Goal: Task Accomplishment & Management: Manage account settings

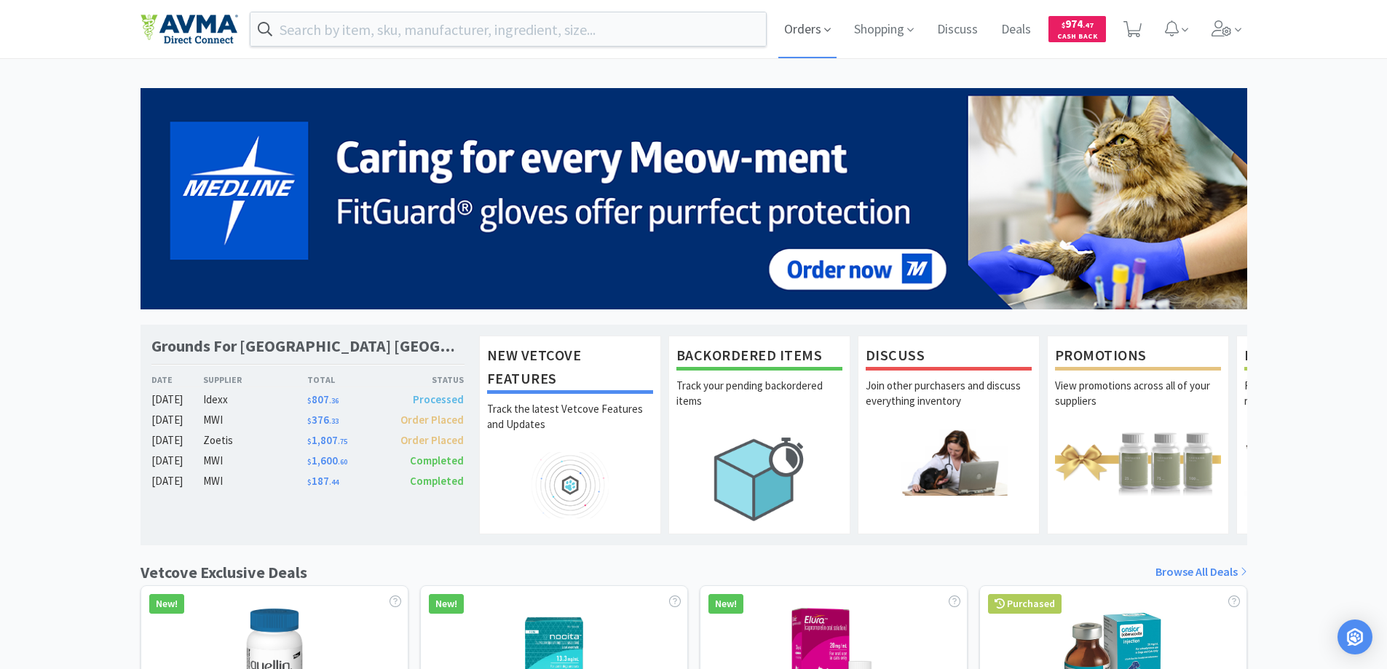
click at [809, 23] on span "Orders" at bounding box center [807, 29] width 58 height 58
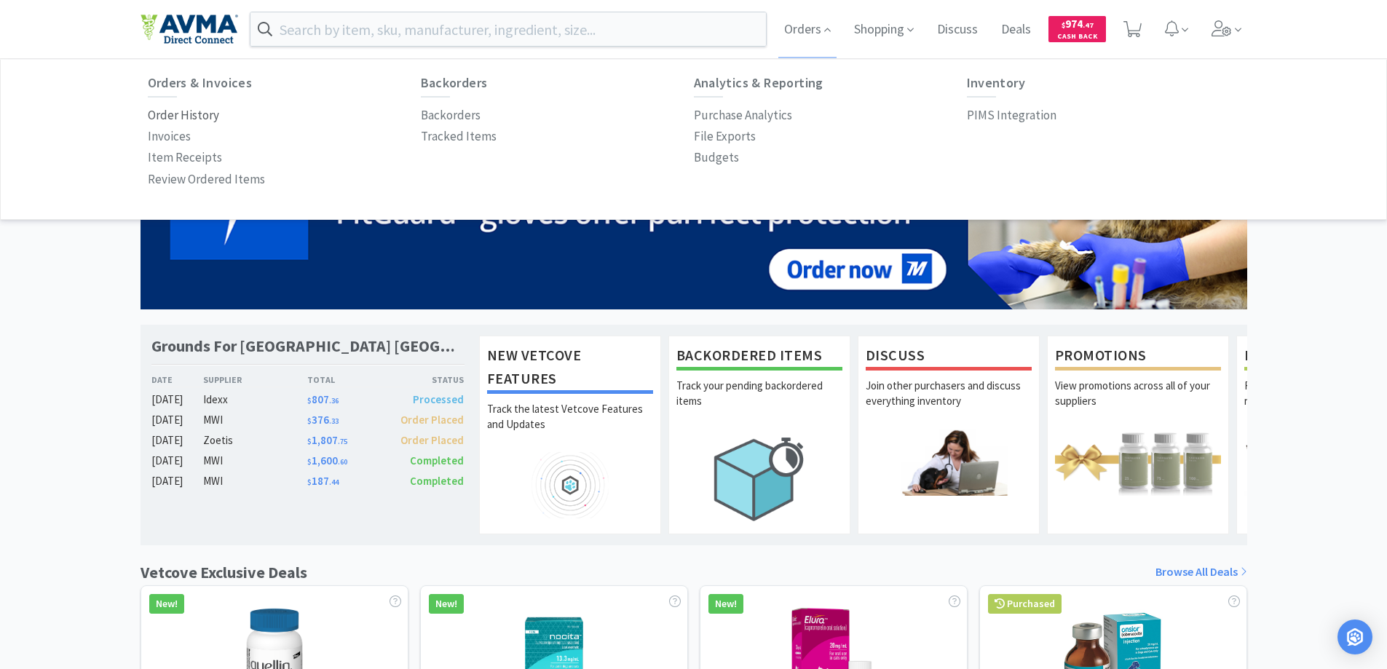
click at [178, 114] on p "Order History" at bounding box center [183, 116] width 71 height 20
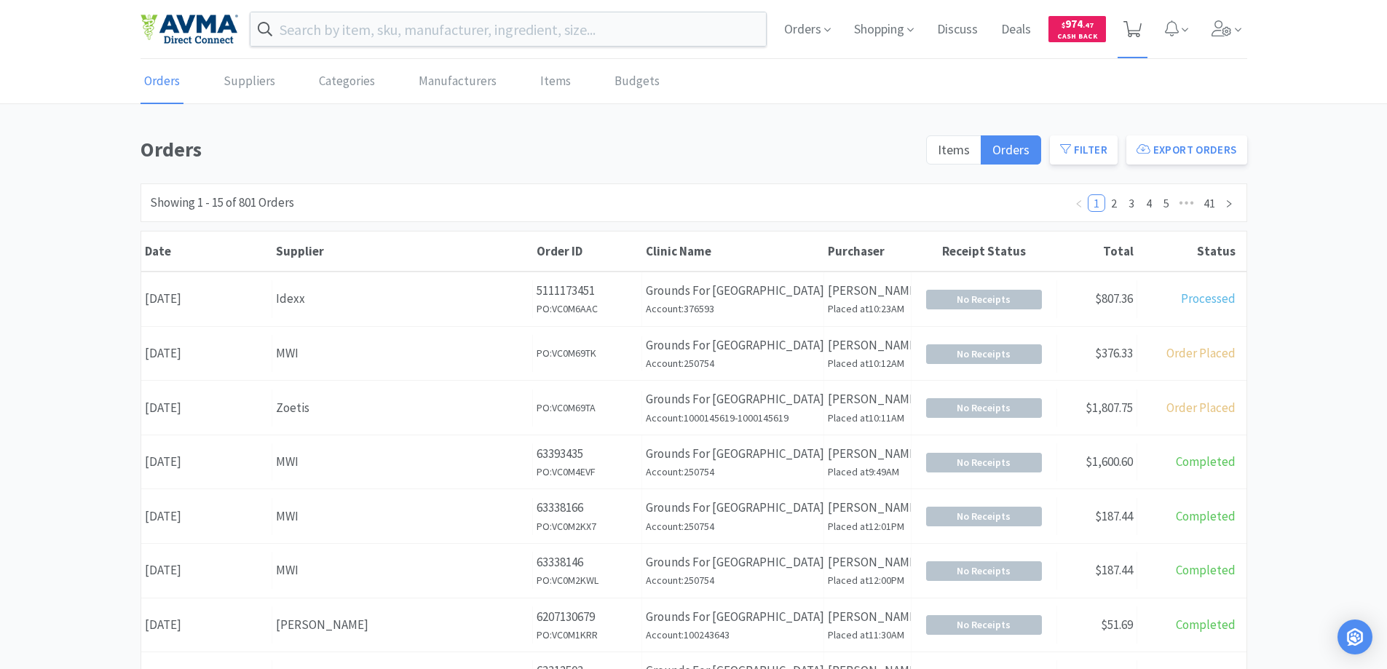
click at [1134, 32] on icon at bounding box center [1133, 29] width 18 height 16
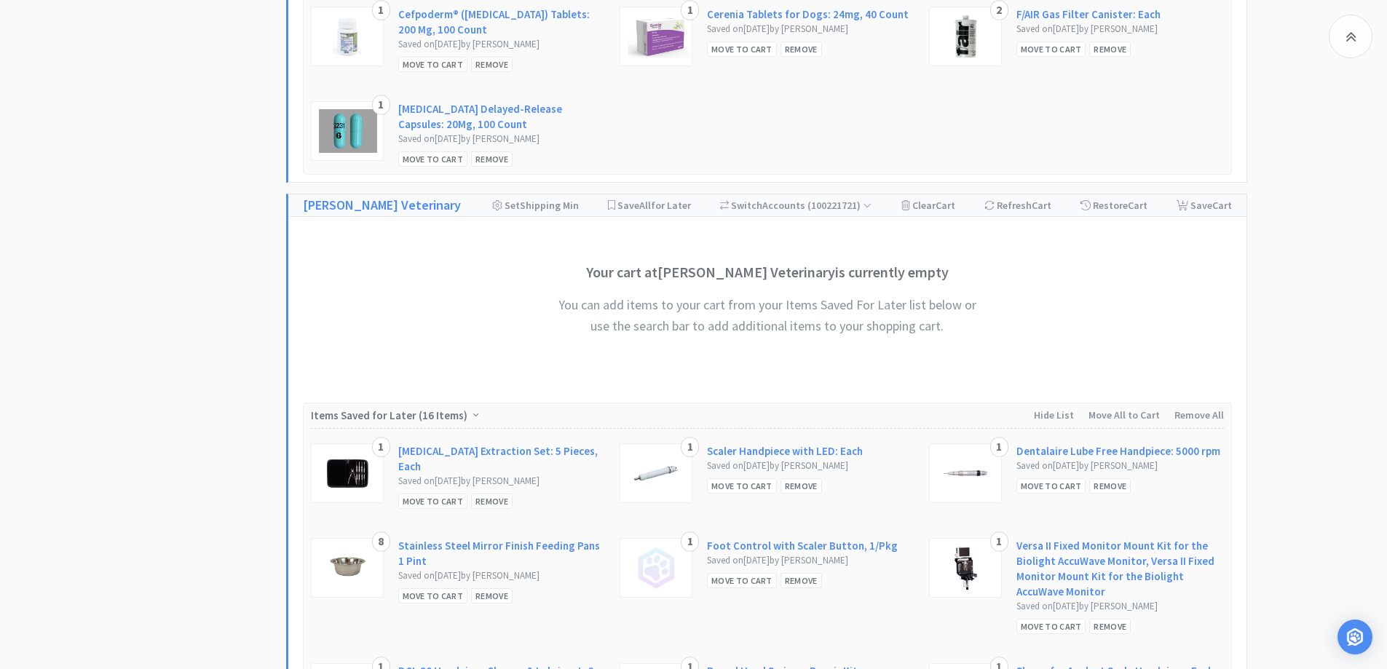
scroll to position [1311, 0]
click at [1007, 208] on div "Refresh Cart" at bounding box center [1017, 207] width 67 height 22
click at [1135, 209] on span "Cart" at bounding box center [1138, 206] width 20 height 13
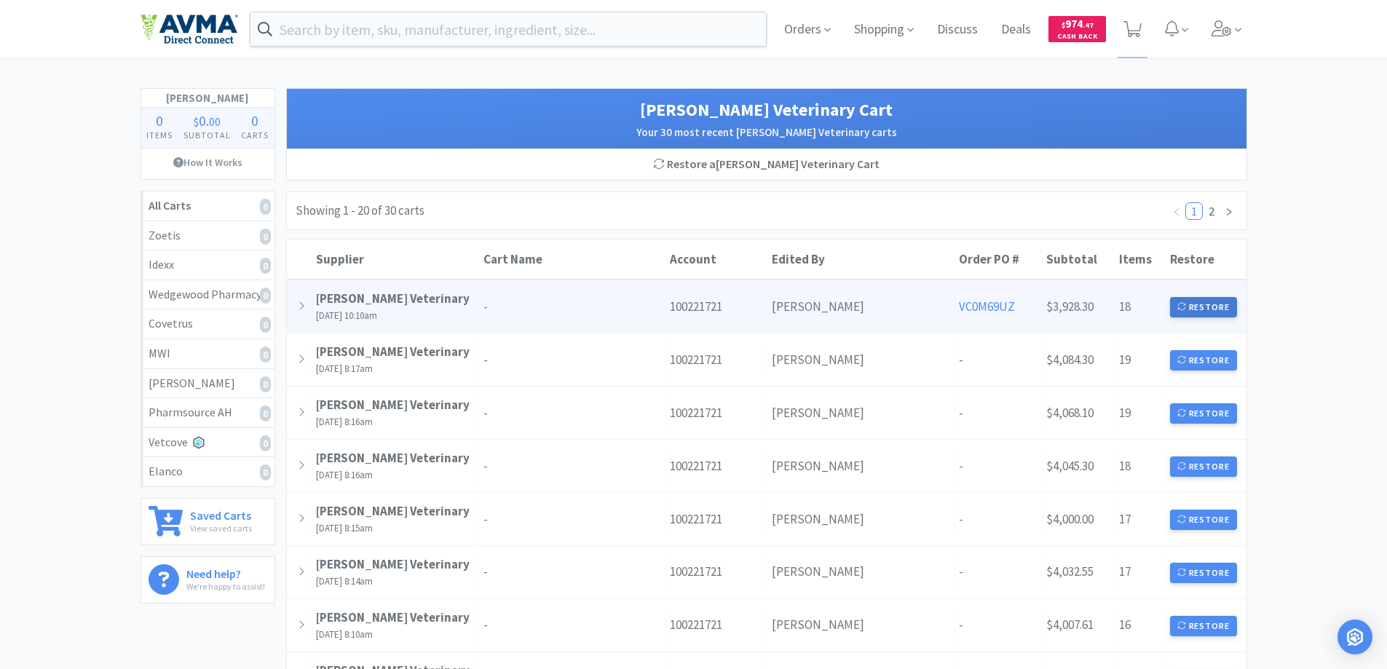
click at [1204, 308] on button "Restore" at bounding box center [1204, 307] width 68 height 20
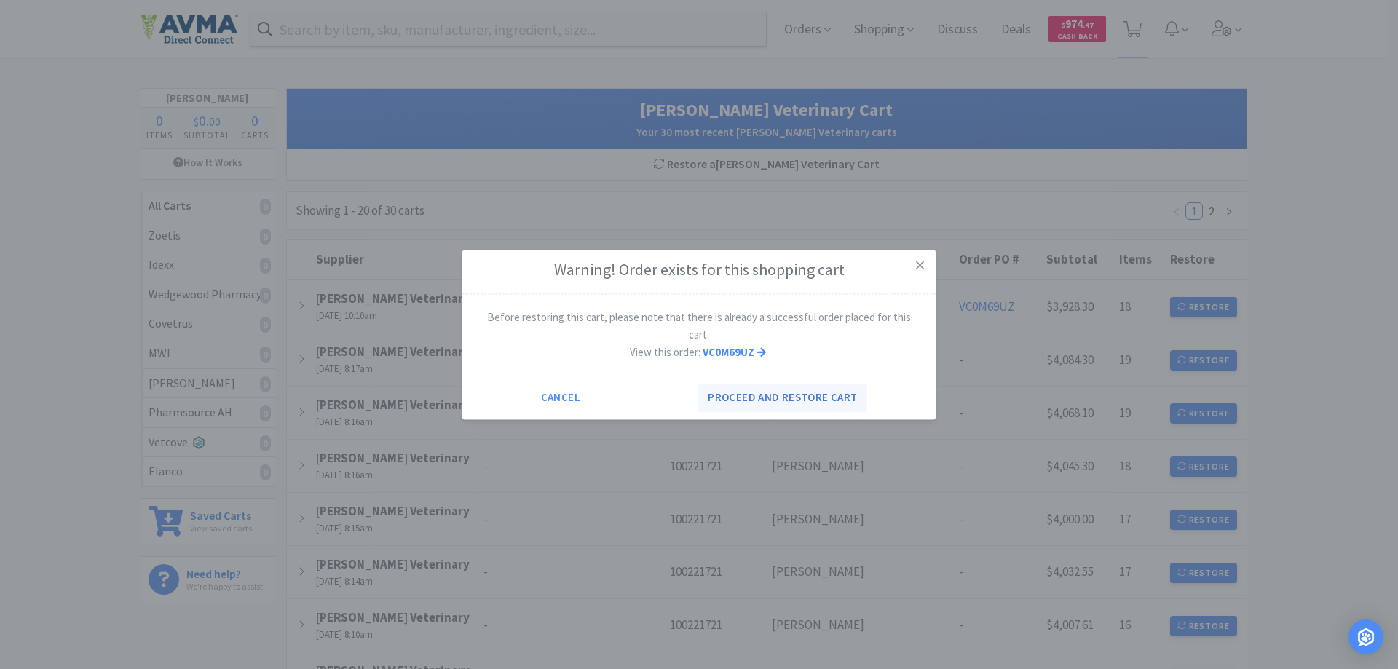
click at [786, 394] on button "Proceed and restore cart" at bounding box center [783, 397] width 170 height 29
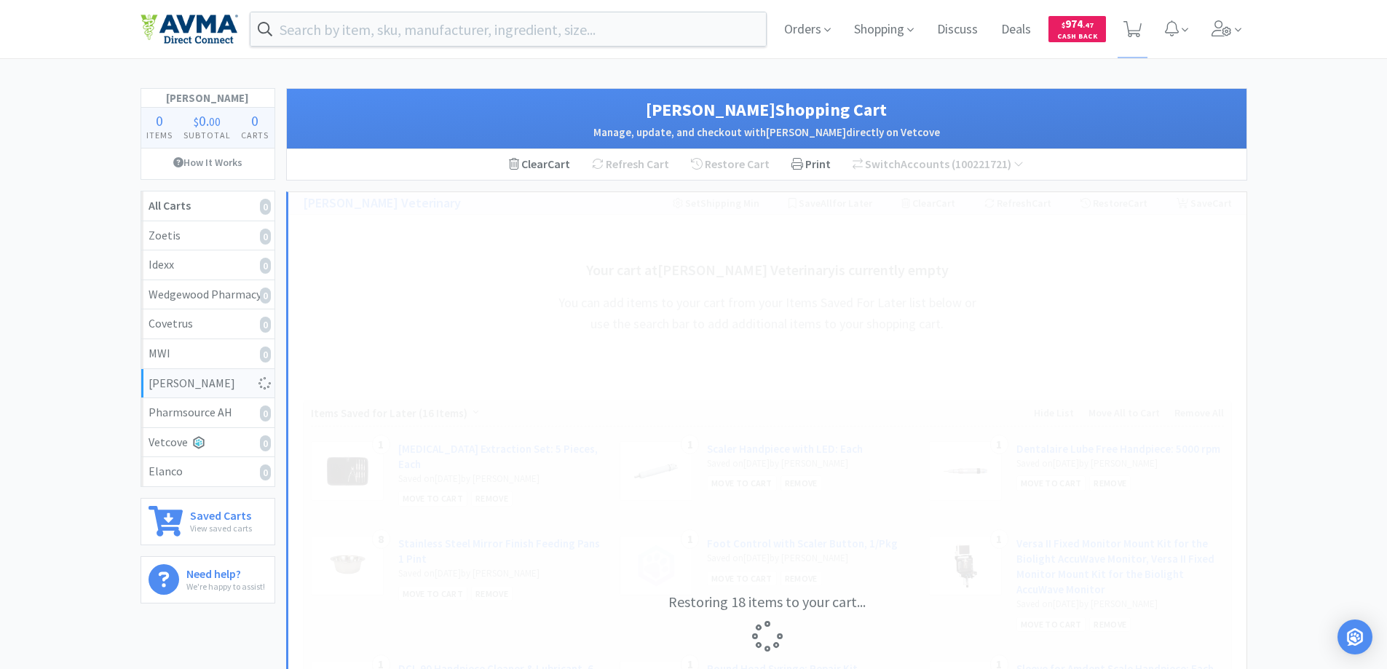
select select "4"
select select "1"
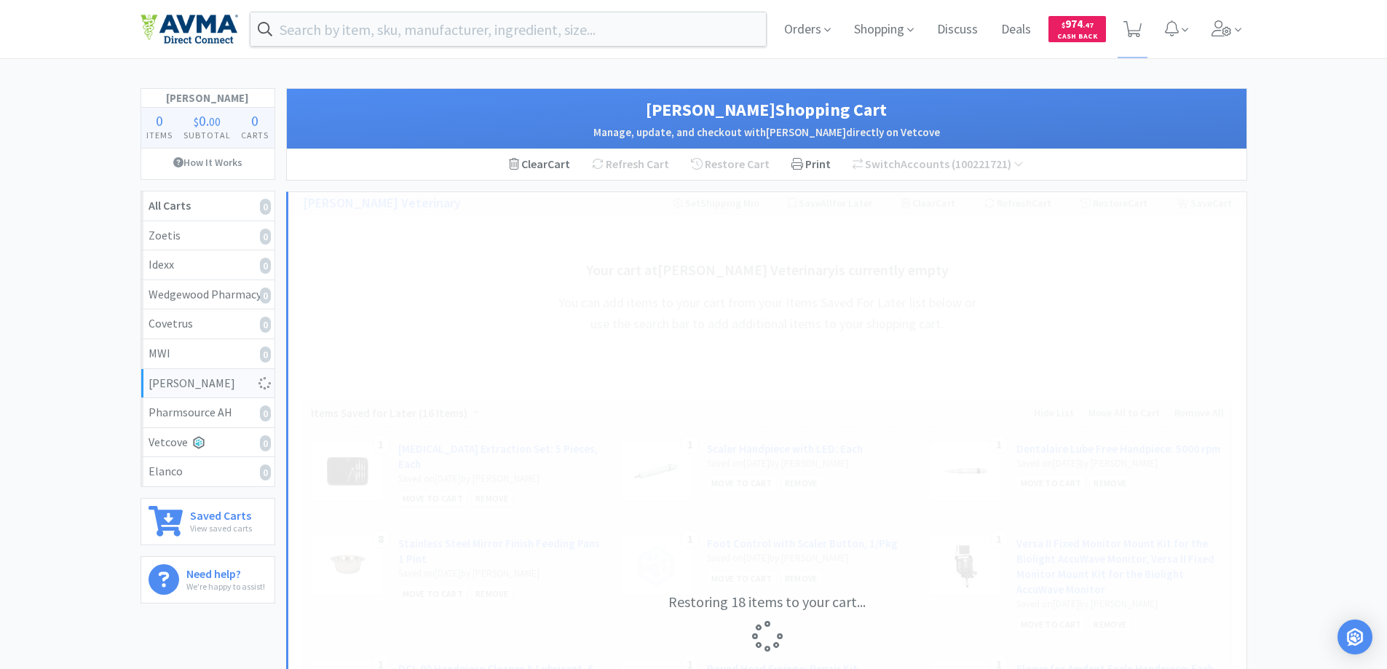
select select "6"
select select "1"
select select "20"
select select "6"
select select "1"
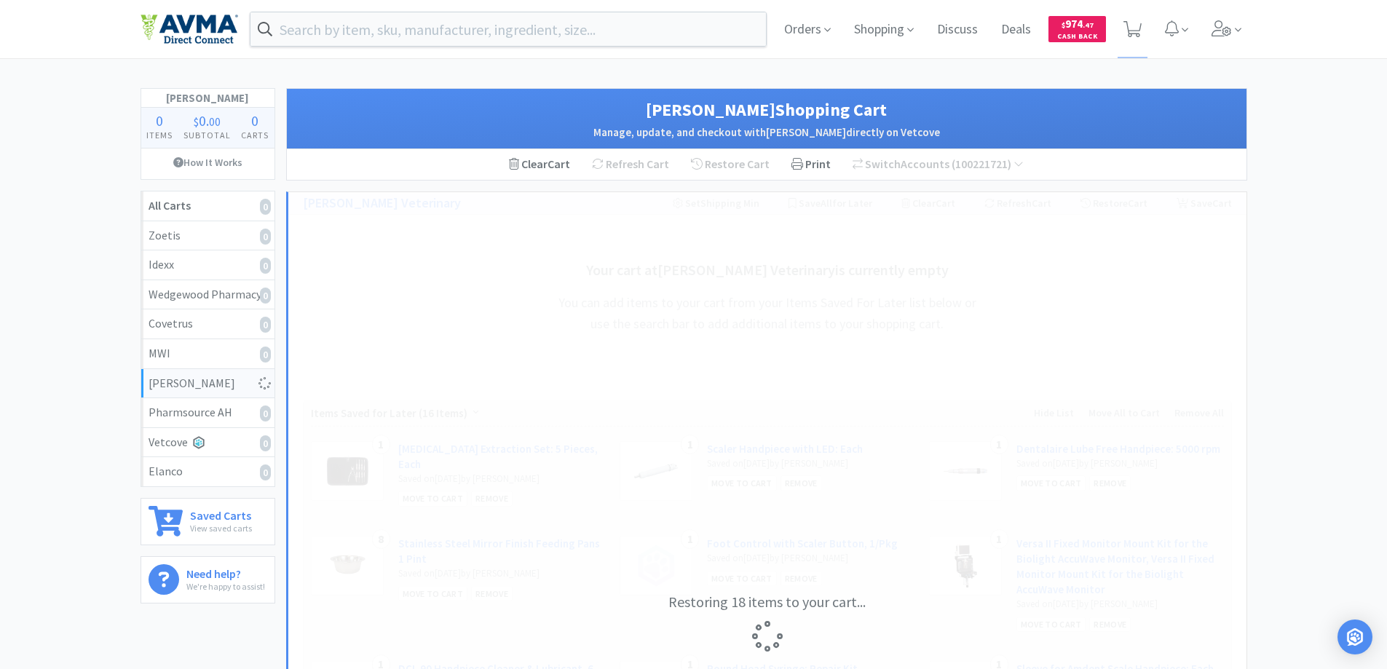
select select "1"
select select "3"
select select "4"
select select "70"
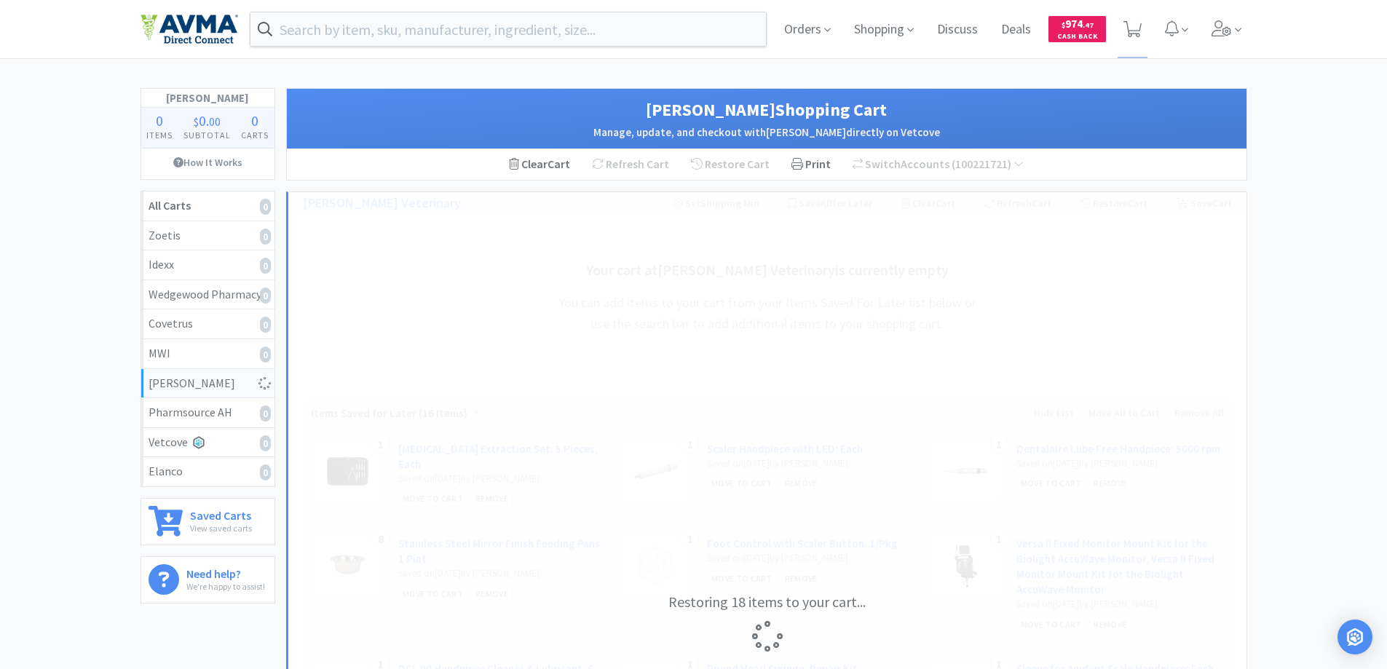
select select "1"
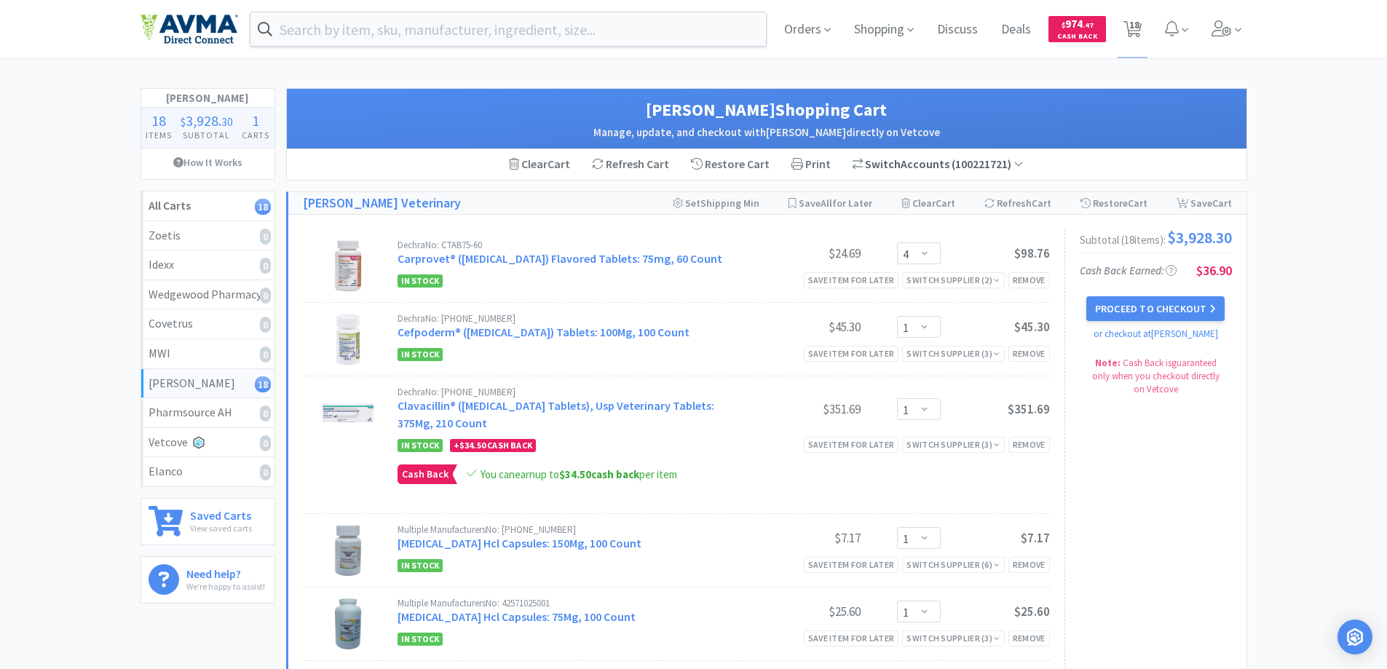
click at [965, 160] on span "( 100221721 )" at bounding box center [986, 164] width 74 height 15
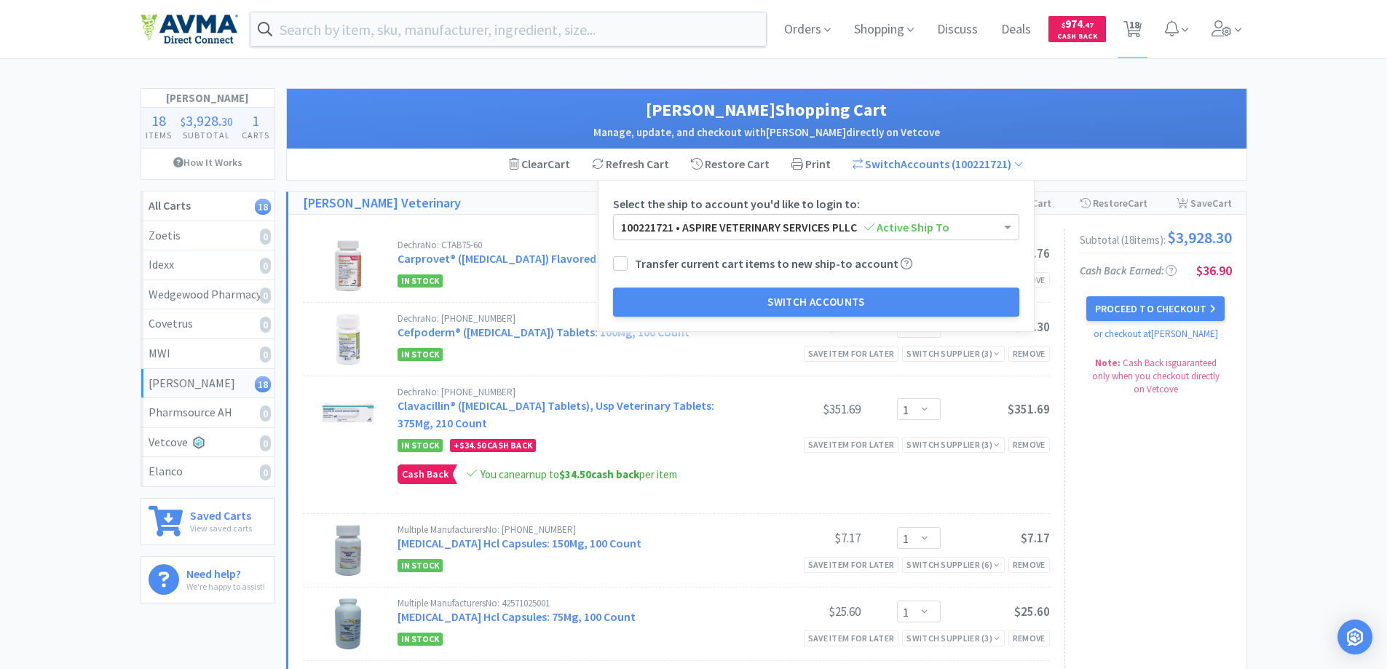
click at [965, 160] on span "( 100221721 )" at bounding box center [986, 164] width 74 height 15
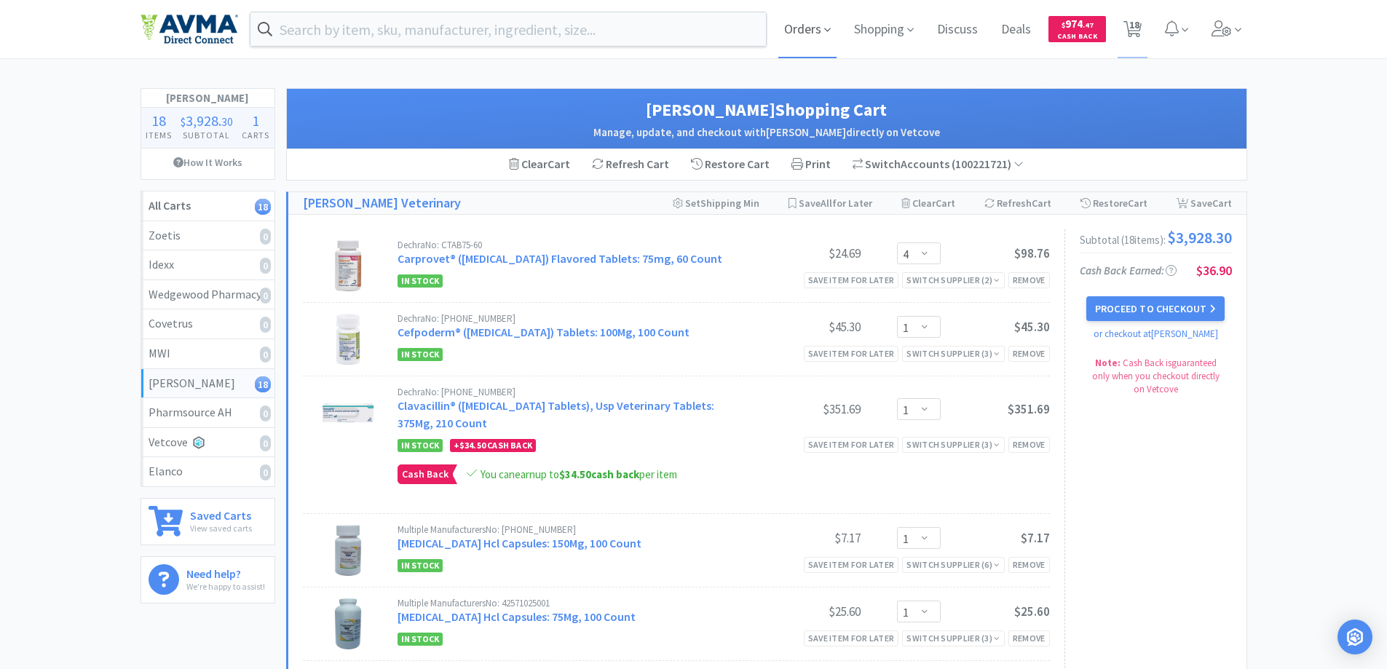
click at [813, 33] on span "Orders" at bounding box center [807, 29] width 58 height 58
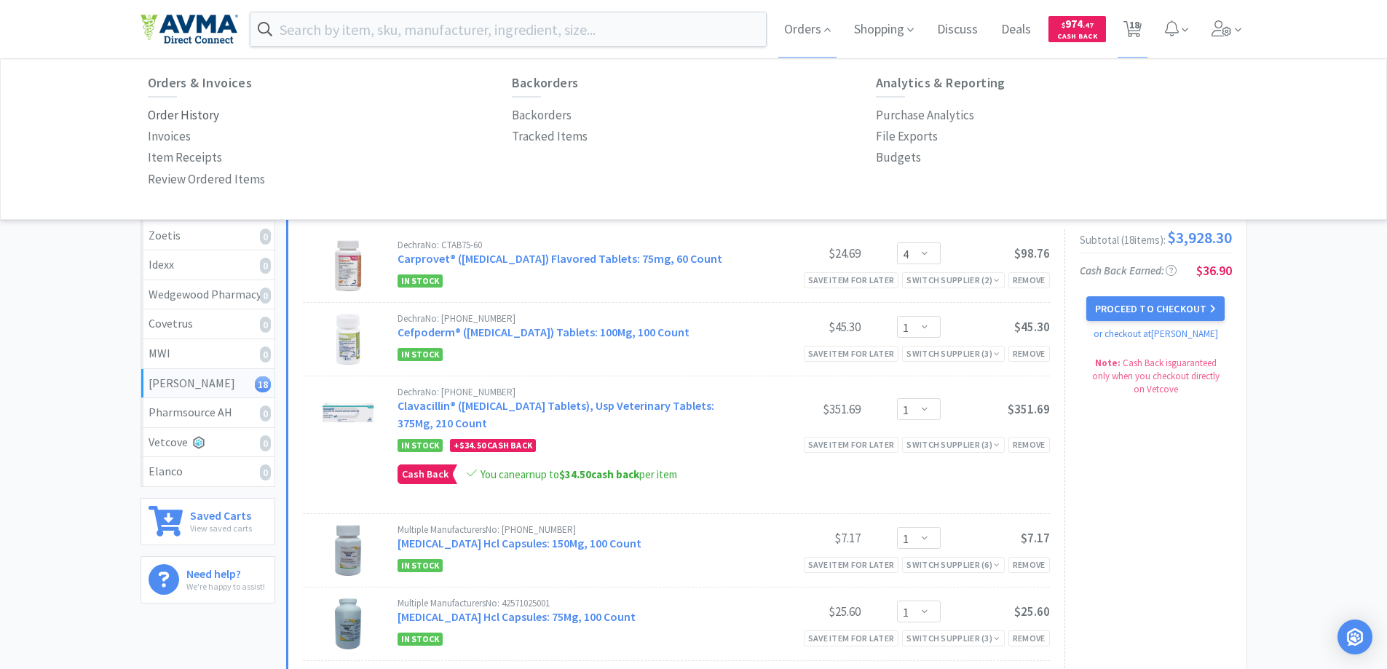
click at [181, 119] on p "Order History" at bounding box center [183, 116] width 71 height 20
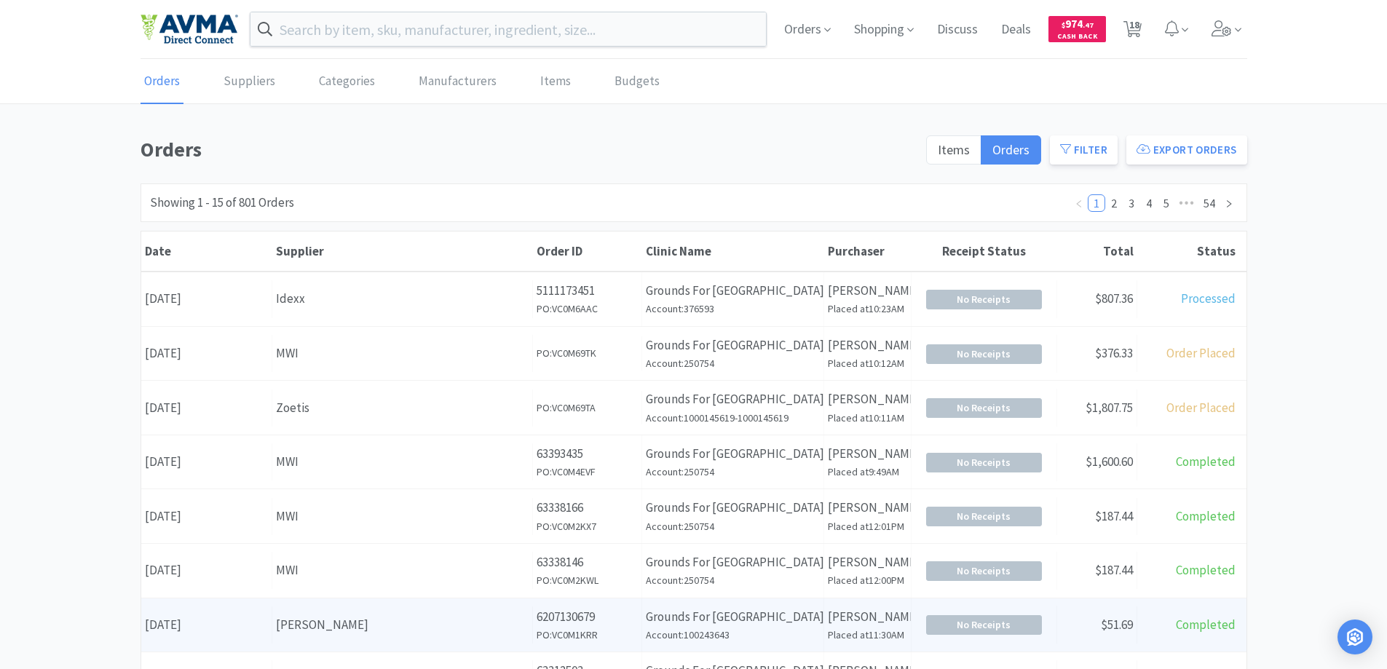
click at [305, 625] on div "[PERSON_NAME]" at bounding box center [402, 625] width 253 height 20
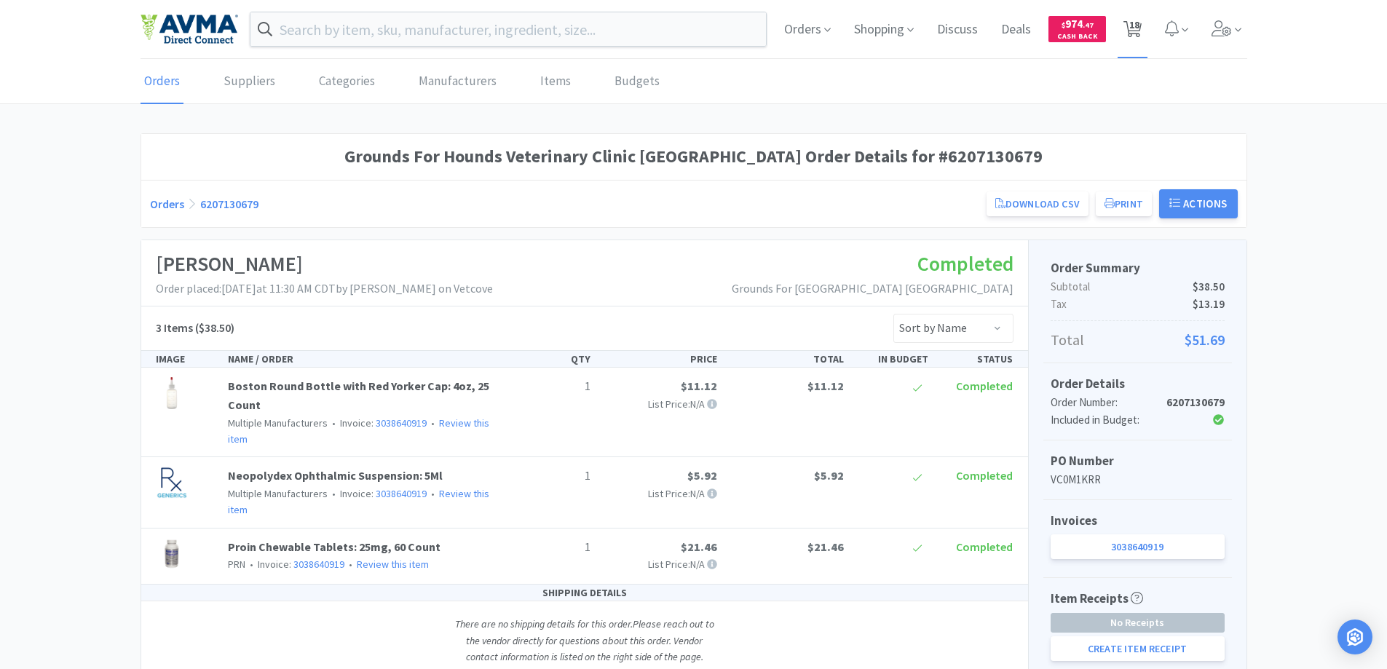
click at [1134, 28] on span "18" at bounding box center [1134, 25] width 10 height 58
select select "4"
select select "1"
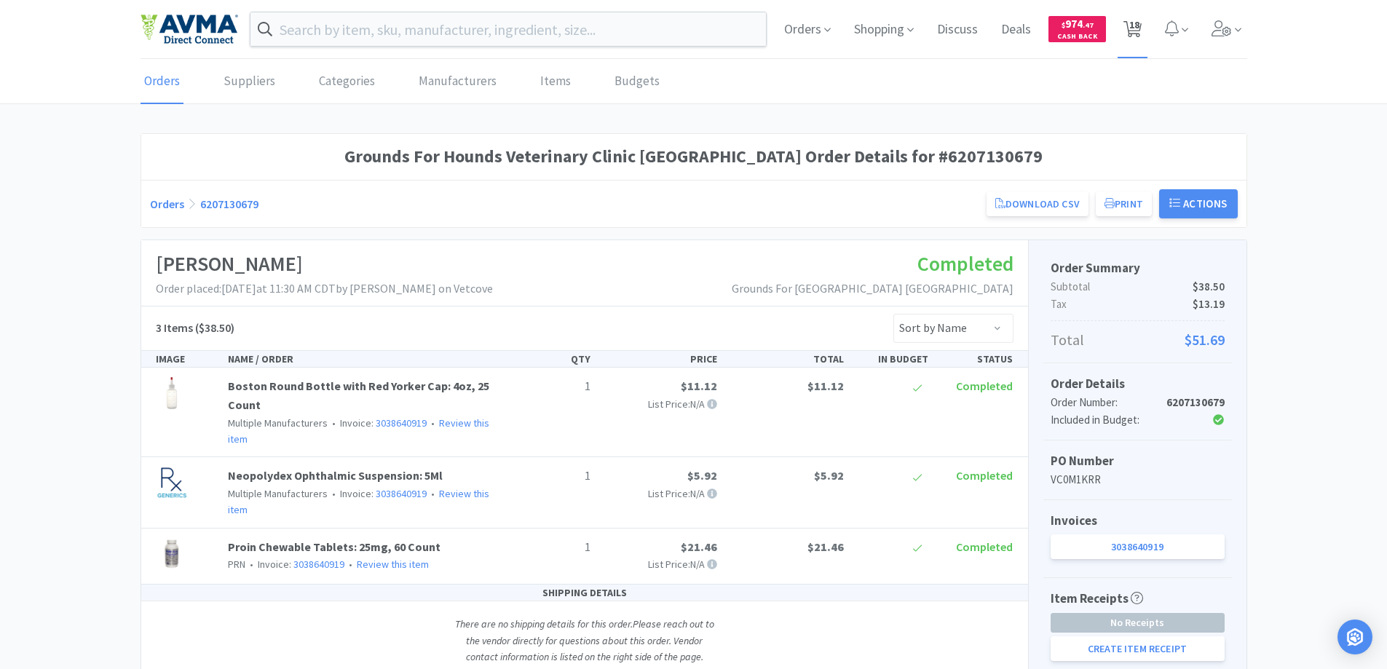
select select "1"
select select "6"
select select "1"
select select "20"
select select "6"
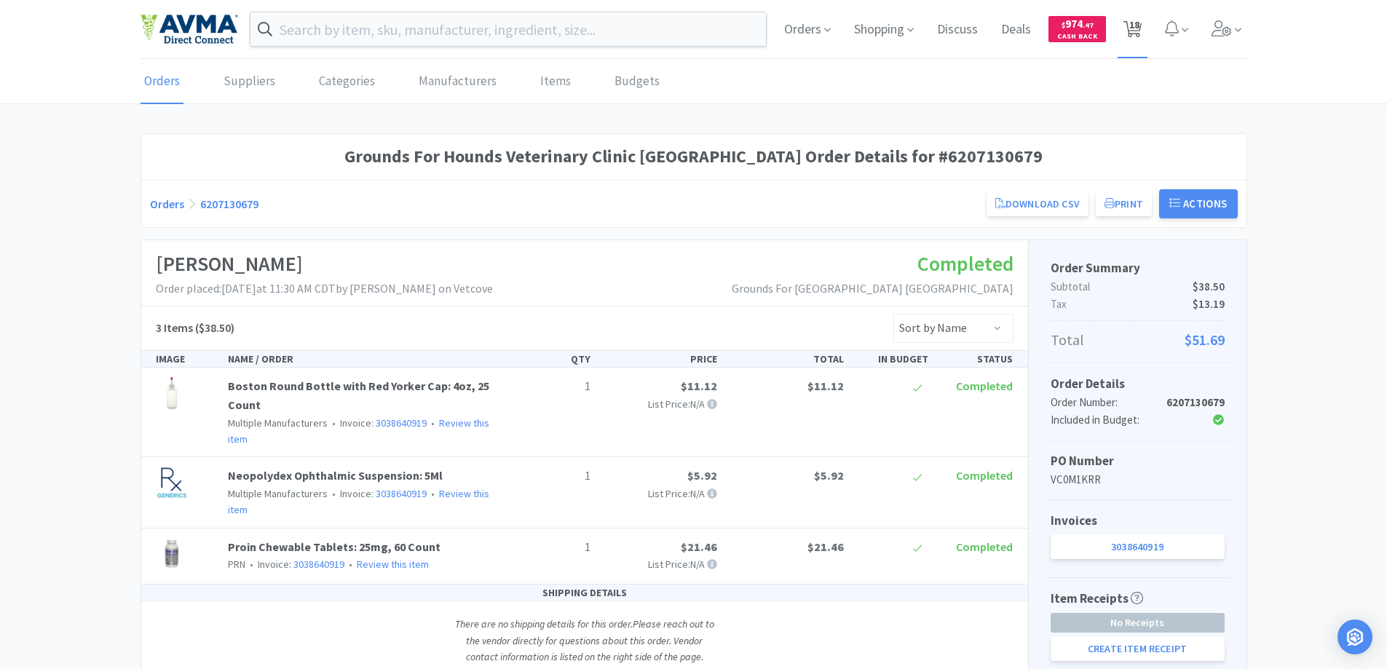
select select "1"
select select "3"
select select "4"
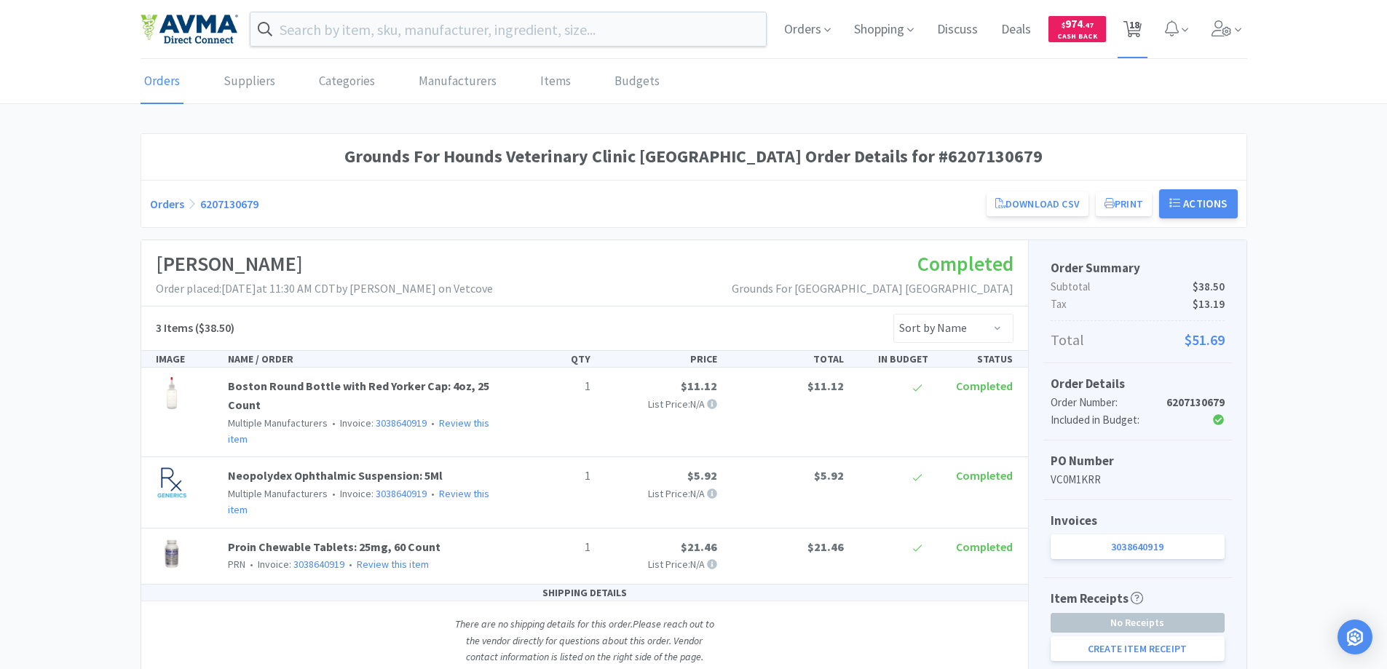
select select "70"
select select "1"
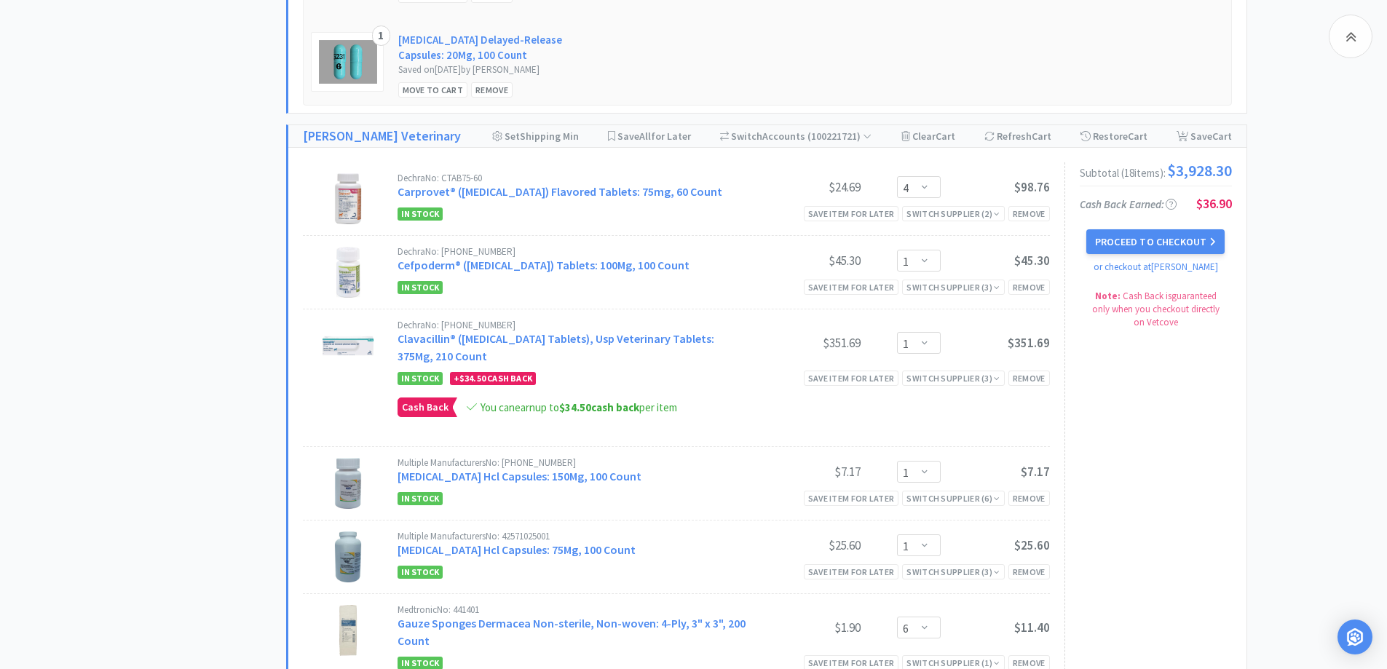
scroll to position [1383, 0]
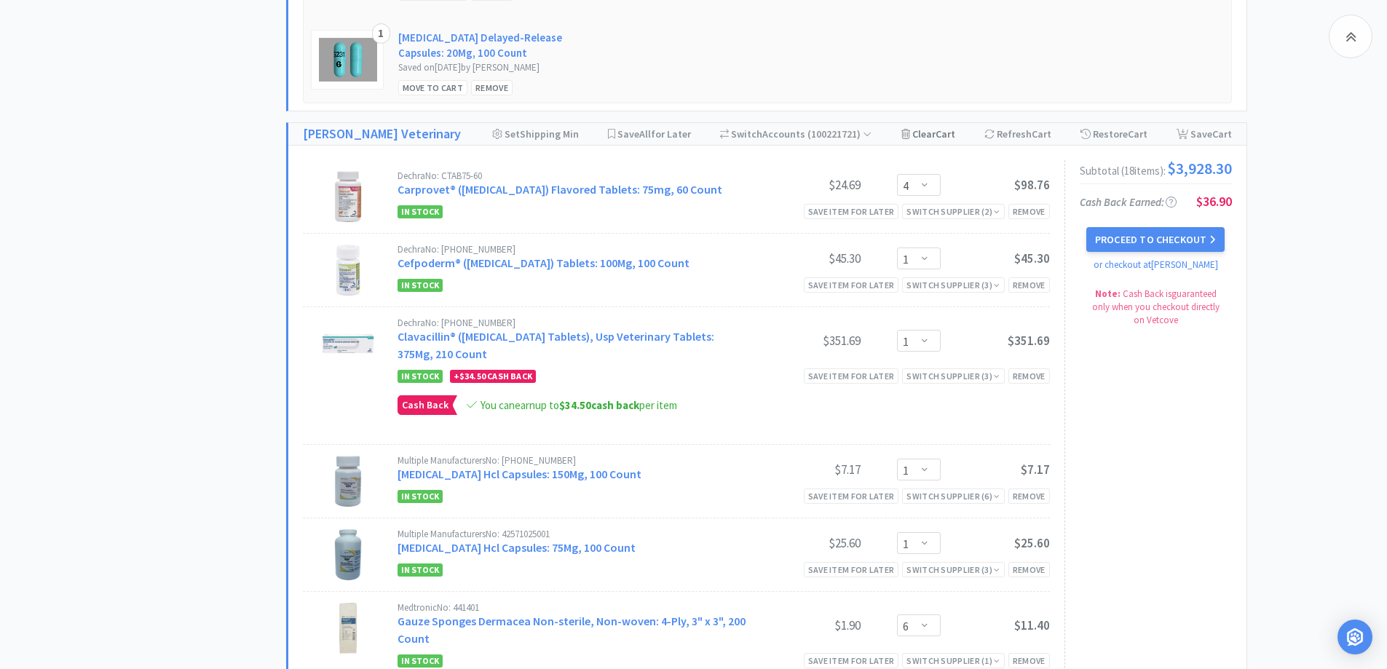
click at [927, 135] on div "Clear Cart" at bounding box center [928, 134] width 54 height 22
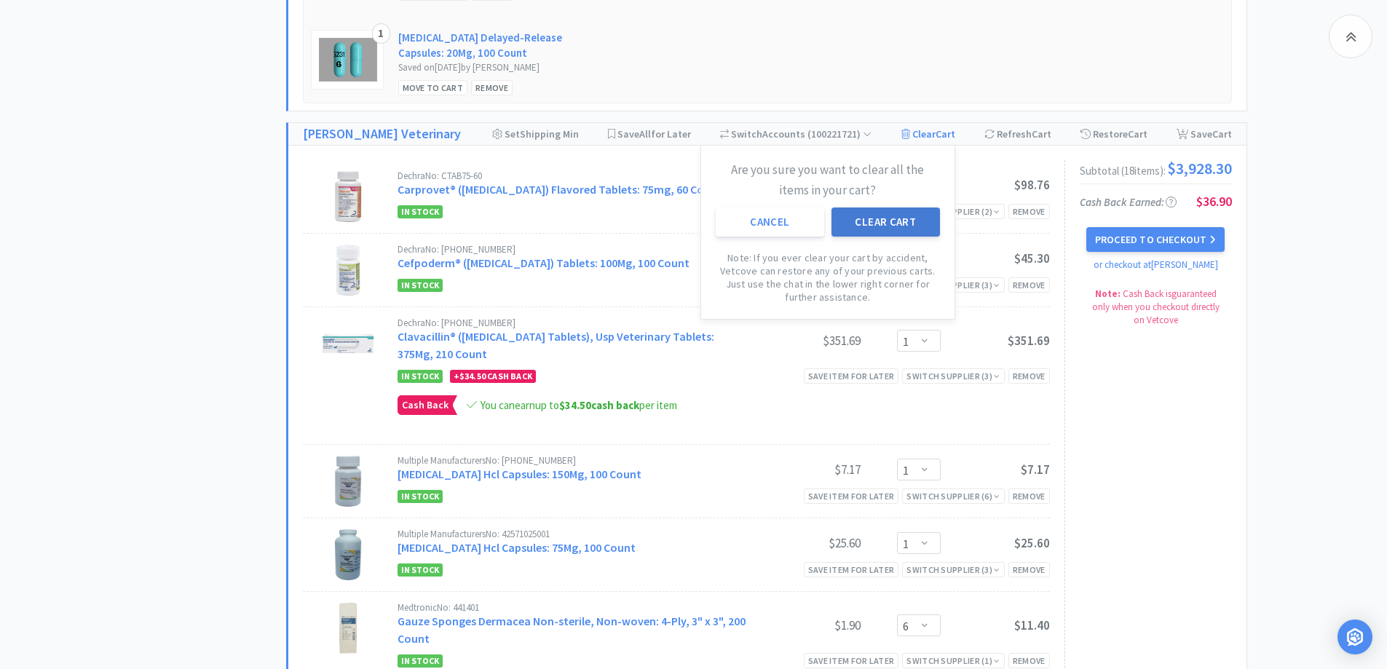
click at [899, 225] on button "Clear Cart" at bounding box center [886, 222] width 108 height 29
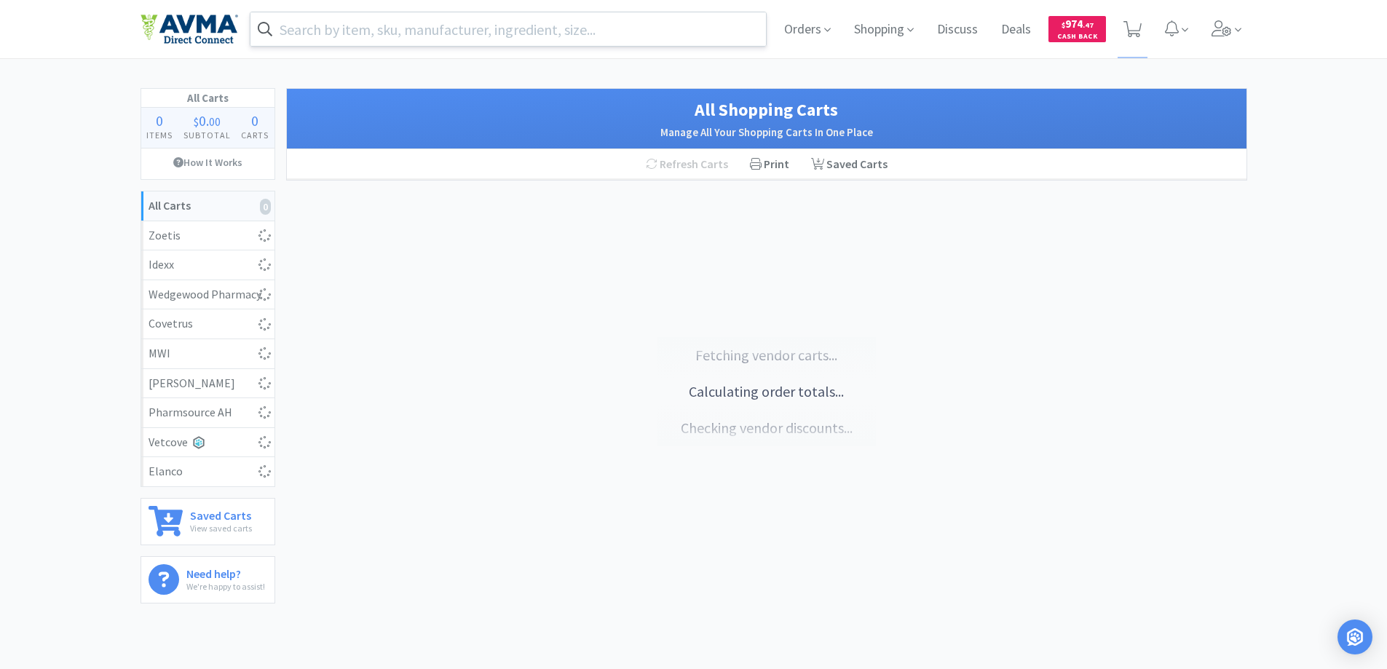
select select "4"
select select "1"
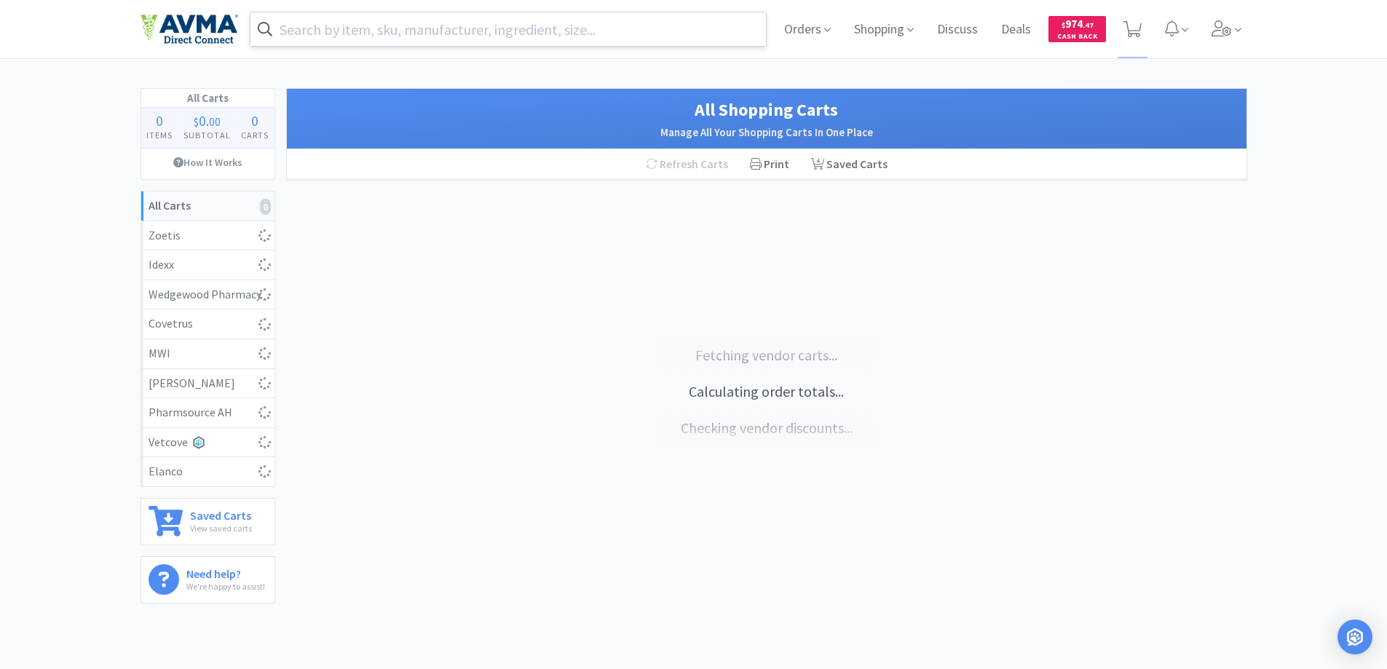
select select "6"
select select "1"
select select "20"
select select "6"
select select "1"
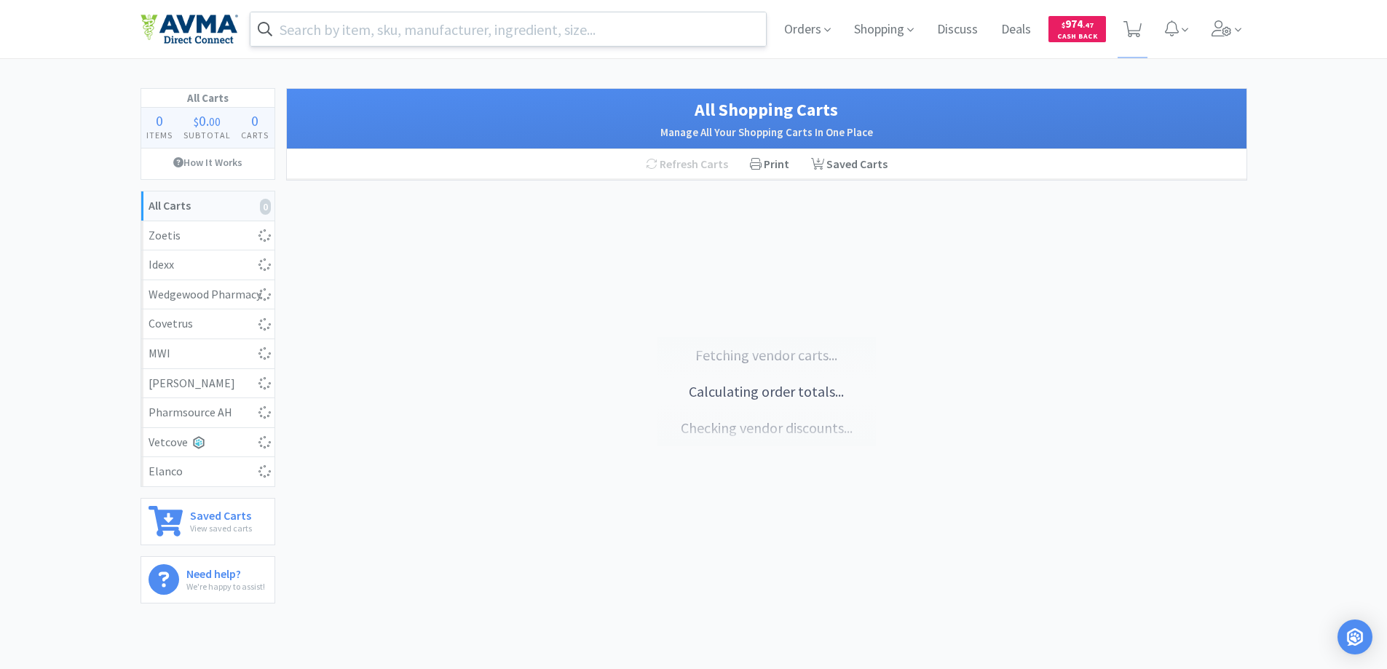
select select "1"
select select "3"
select select "4"
select select "70"
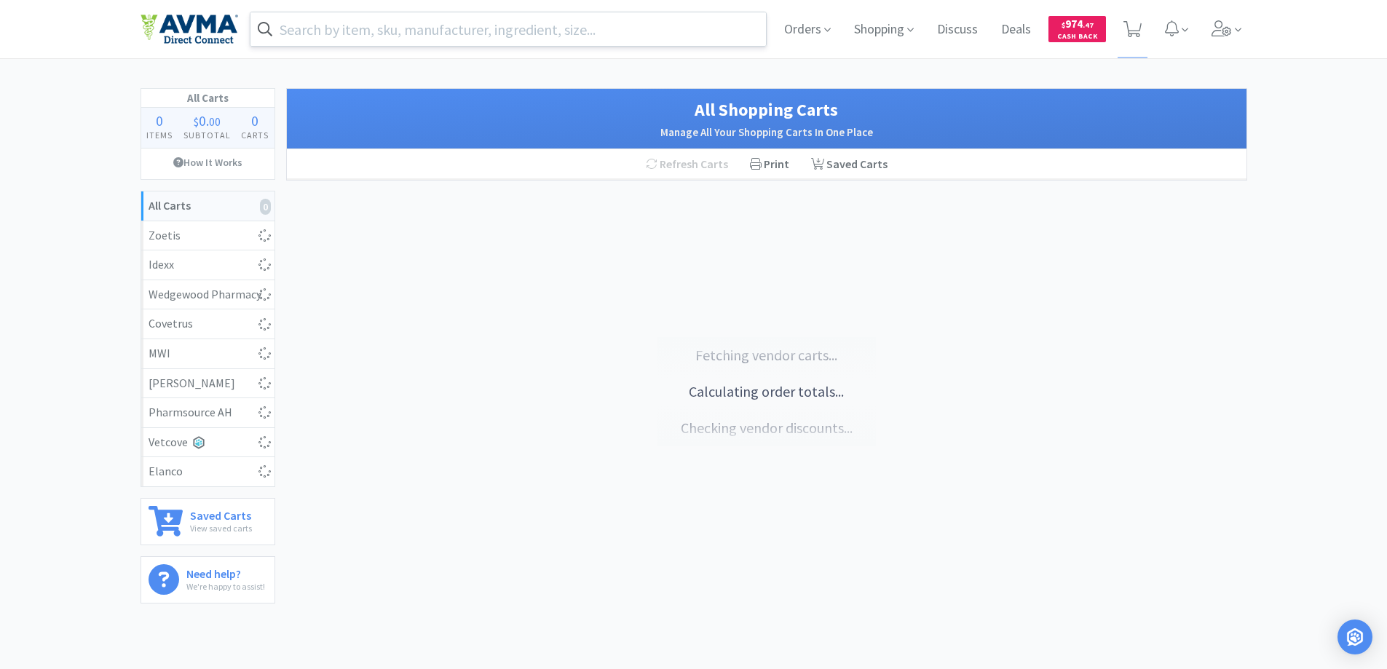
select select "1"
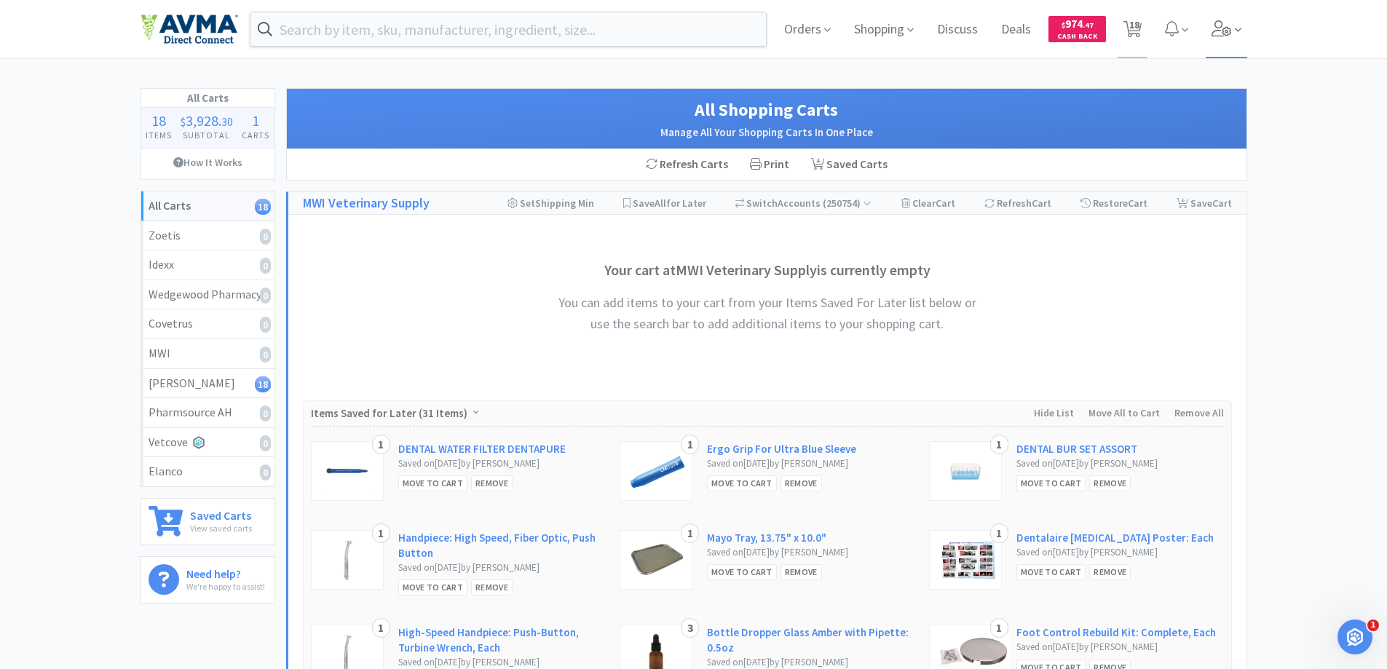
click at [1226, 33] on icon at bounding box center [1222, 28] width 20 height 16
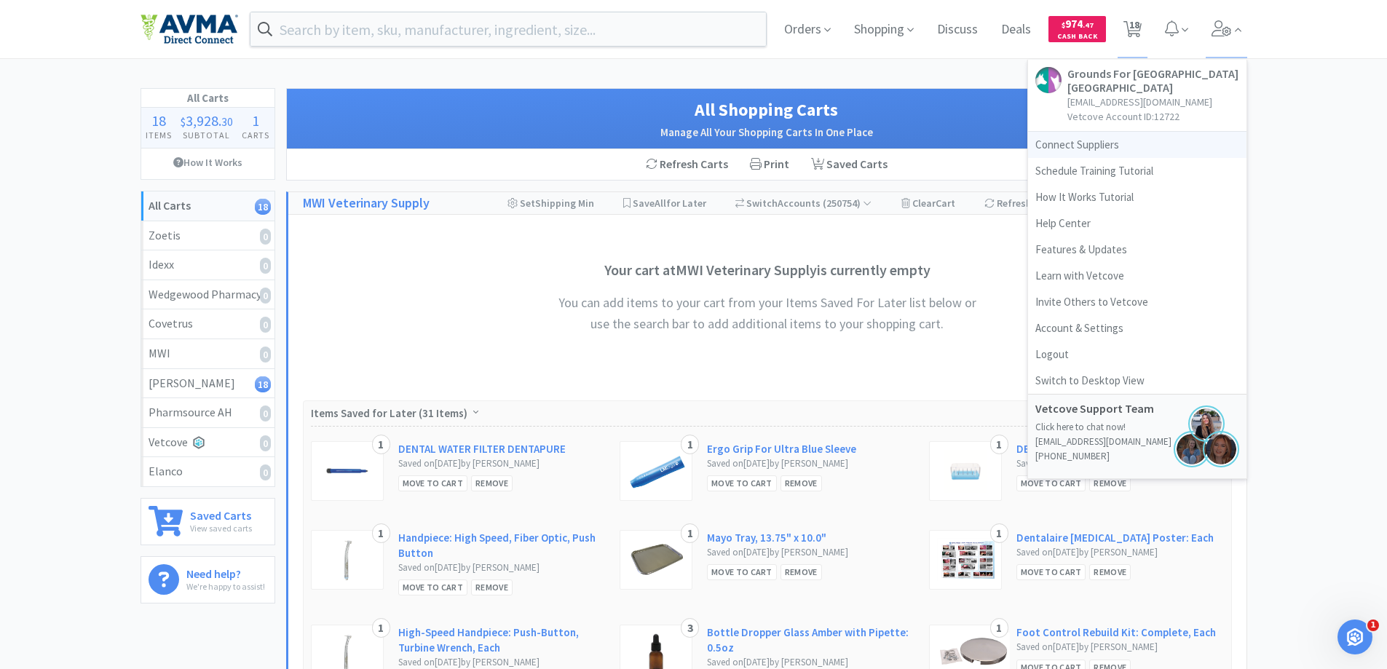
click at [1086, 145] on link "Connect Suppliers" at bounding box center [1137, 145] width 218 height 26
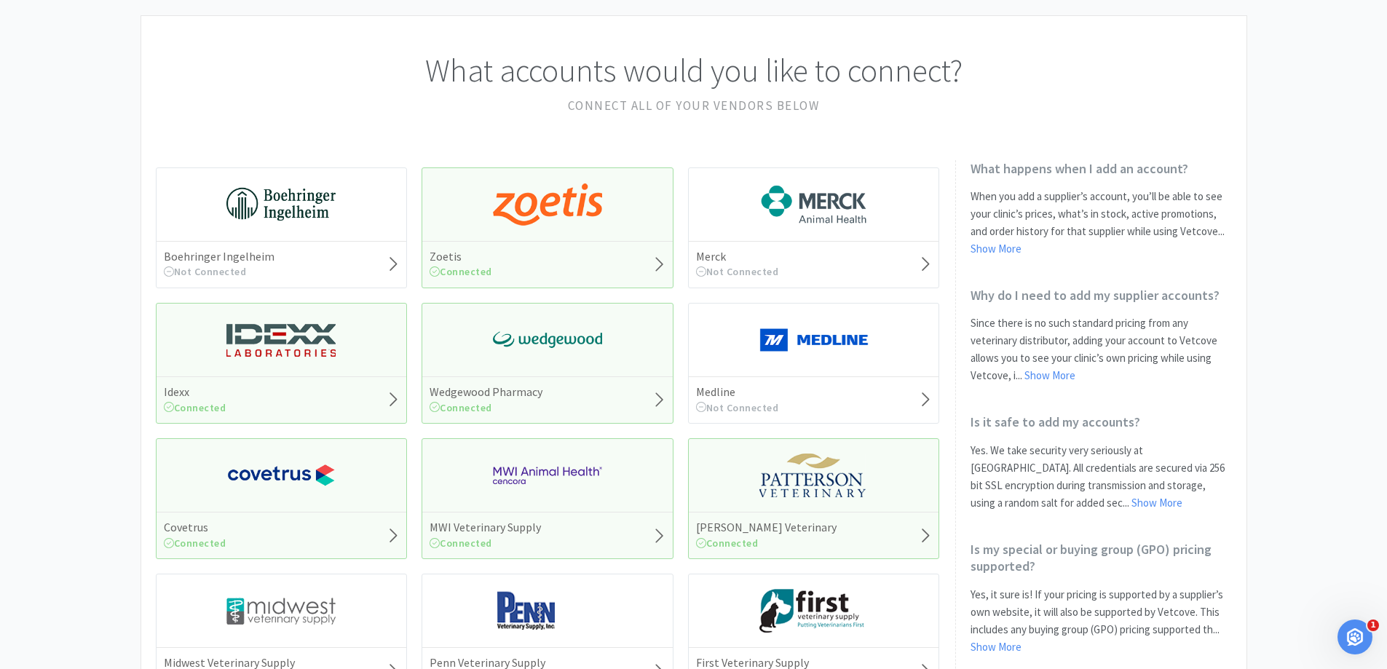
scroll to position [146, 0]
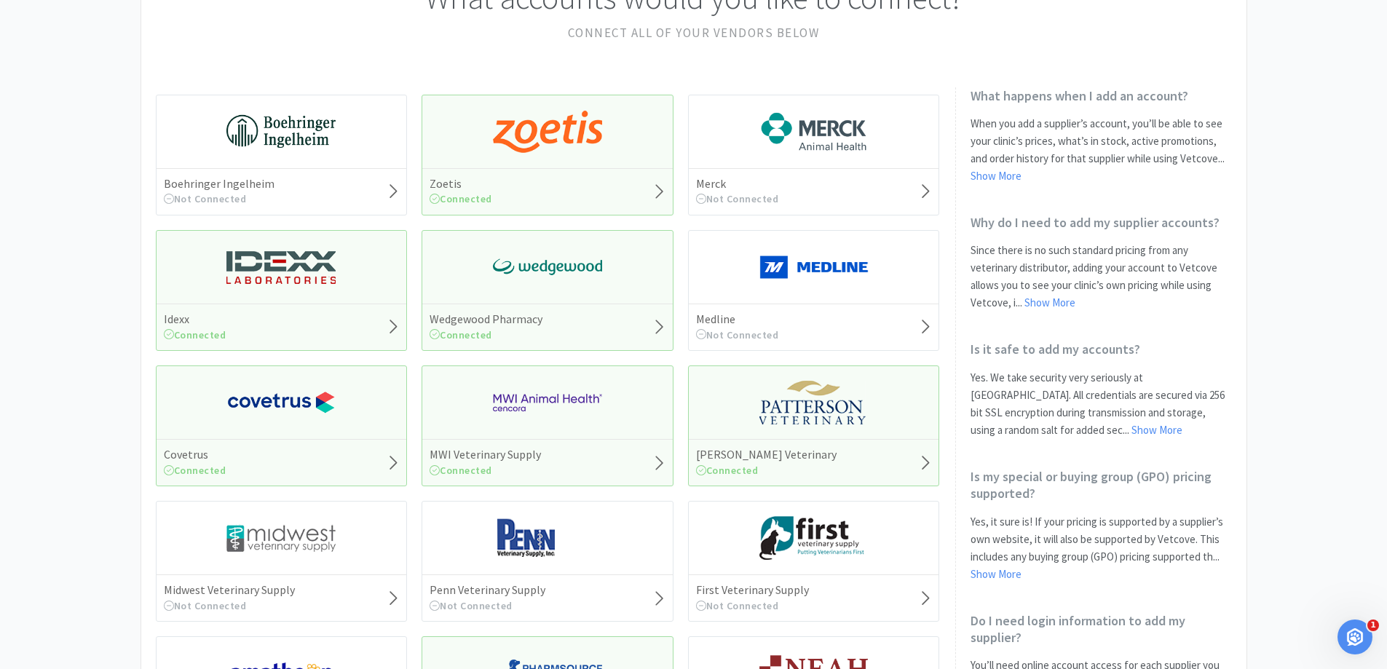
click at [804, 411] on img at bounding box center [813, 403] width 109 height 44
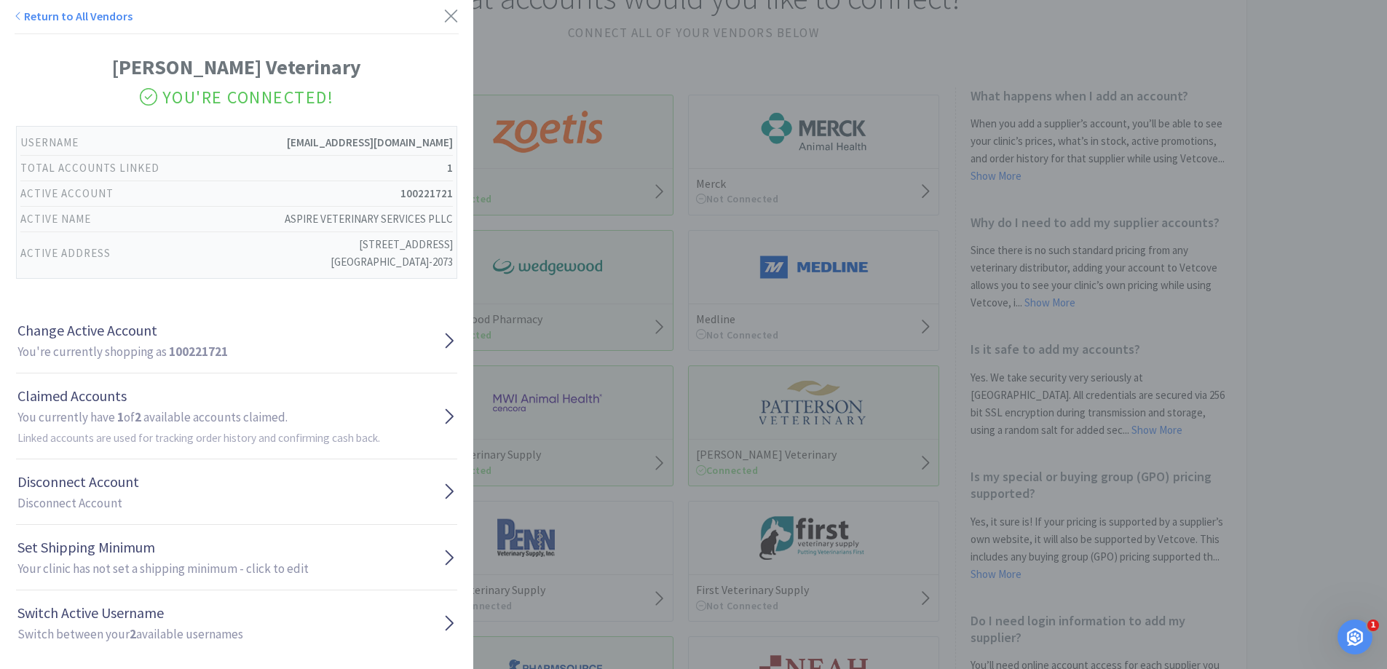
click at [552, 48] on div "Return to All Vendors [PERSON_NAME] Veterinary You're Connected! Username [EMAI…" at bounding box center [693, 334] width 1387 height 669
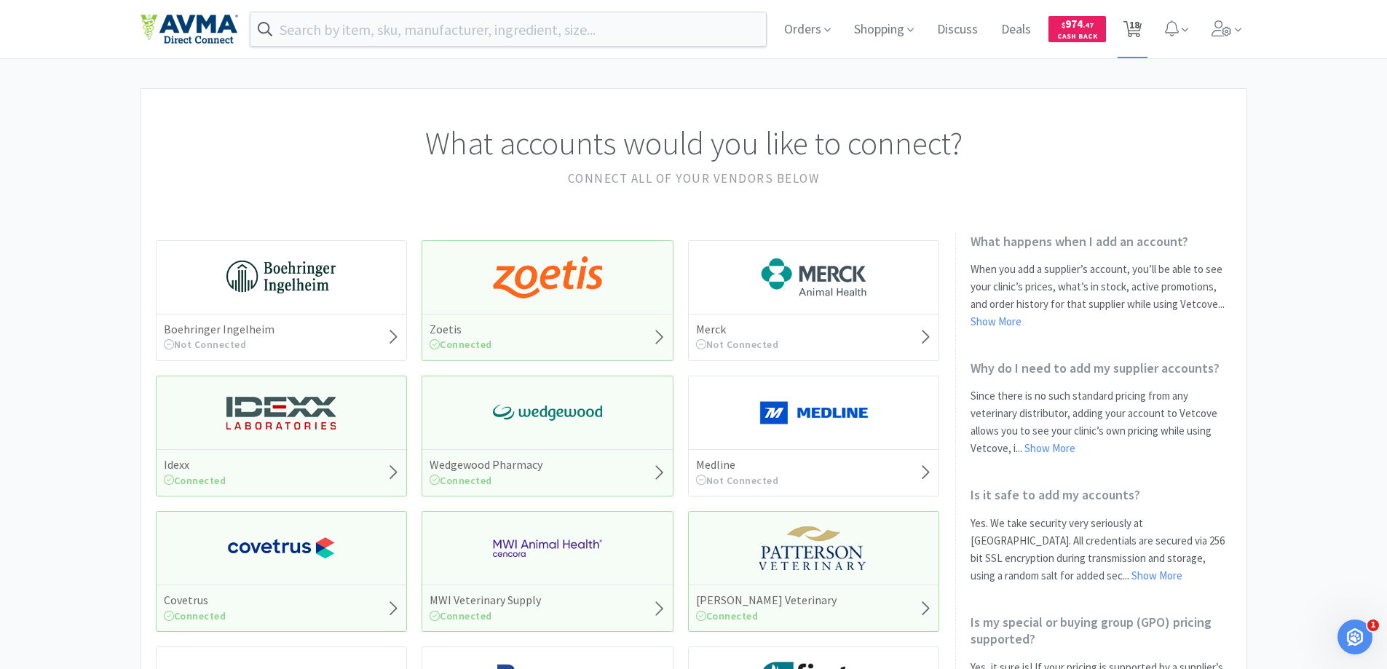
click at [1132, 35] on span "18" at bounding box center [1134, 25] width 10 height 58
select select "4"
select select "1"
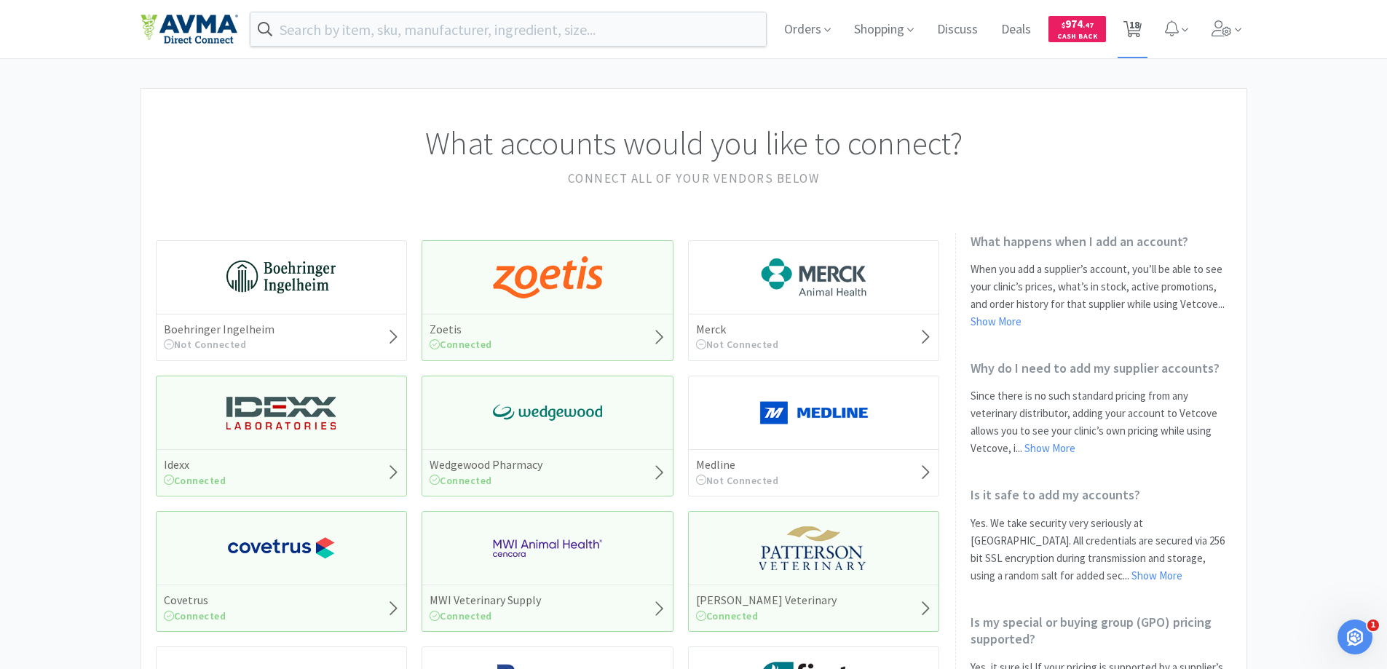
select select "1"
select select "6"
select select "1"
select select "20"
select select "6"
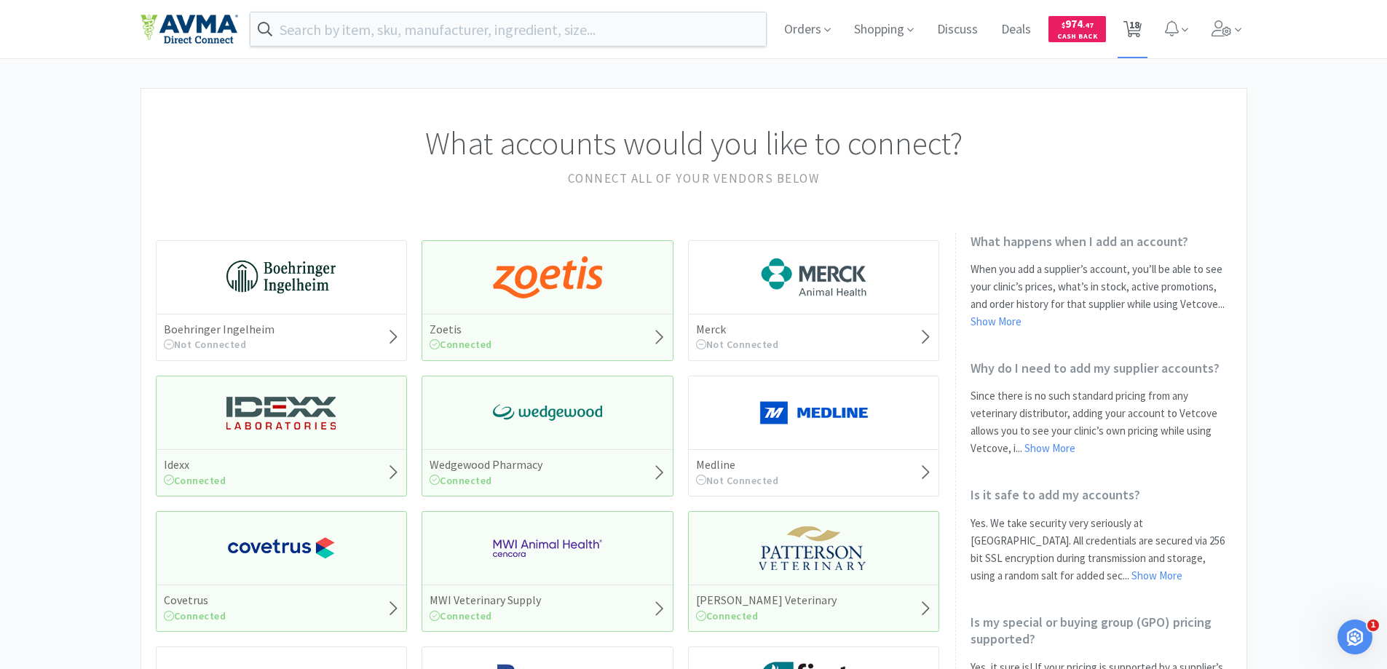
select select "1"
select select "3"
select select "4"
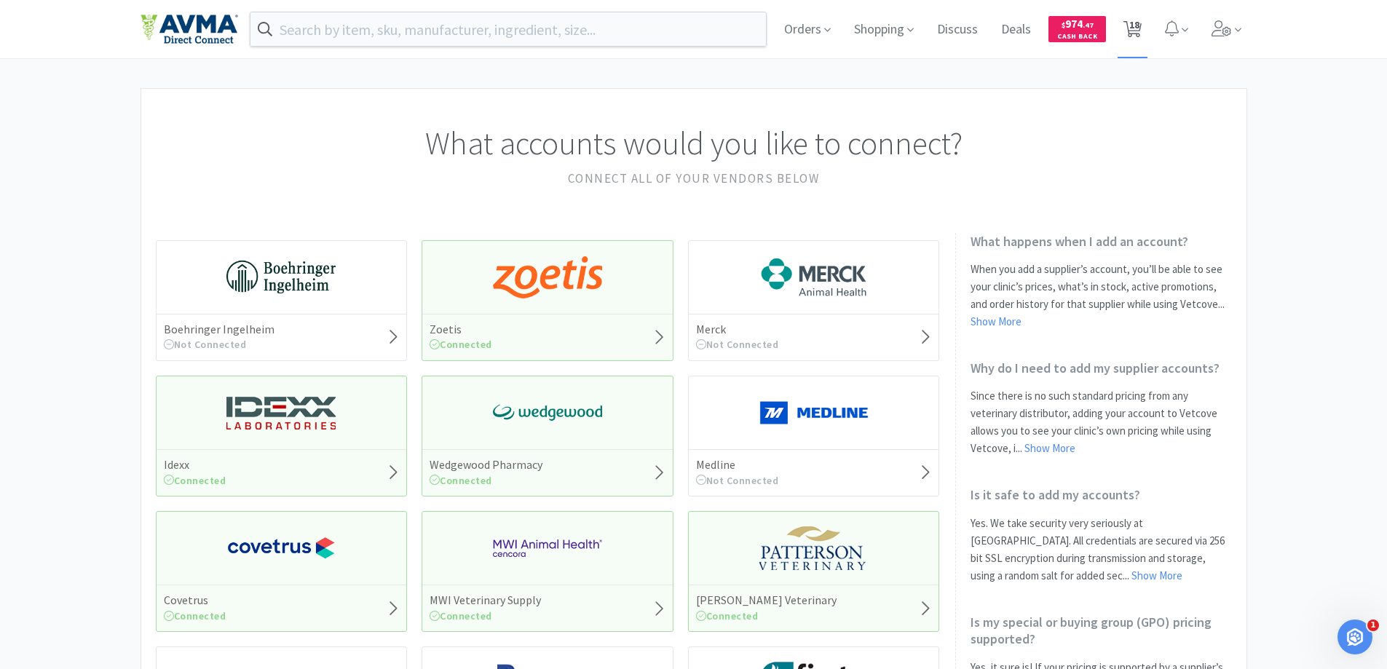
select select "70"
select select "1"
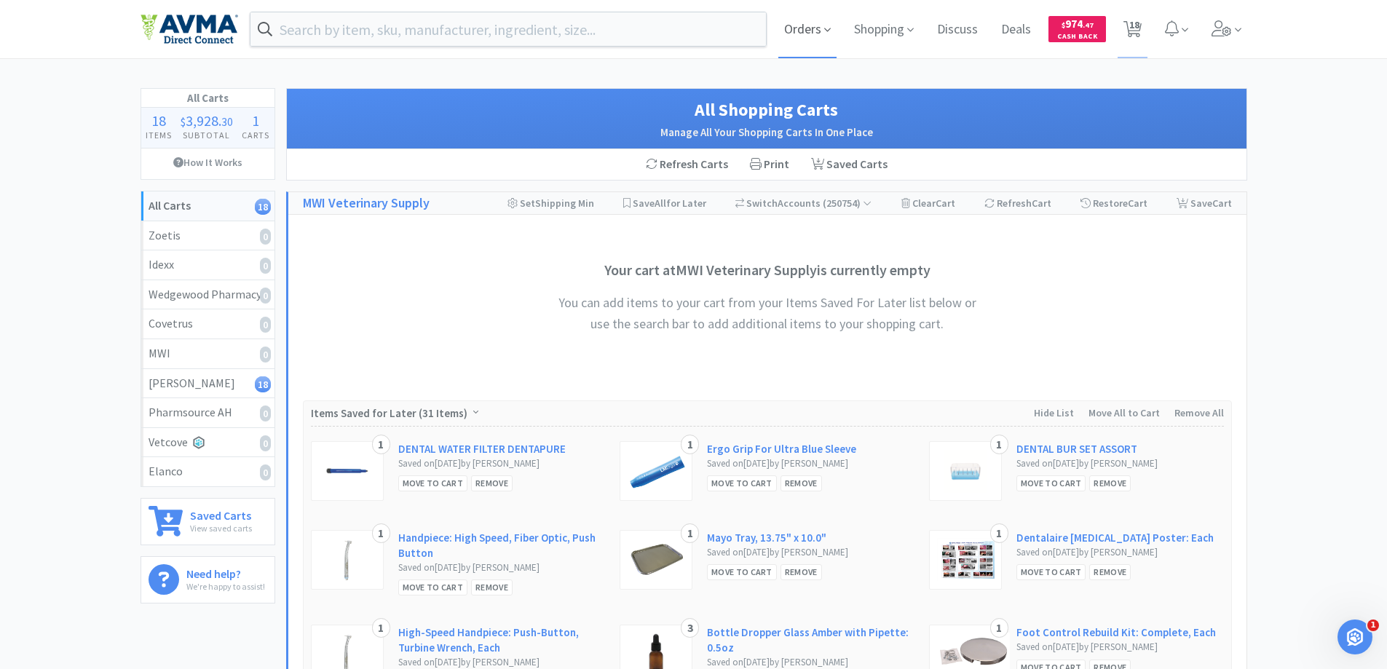
click at [804, 25] on span "Orders" at bounding box center [807, 29] width 58 height 58
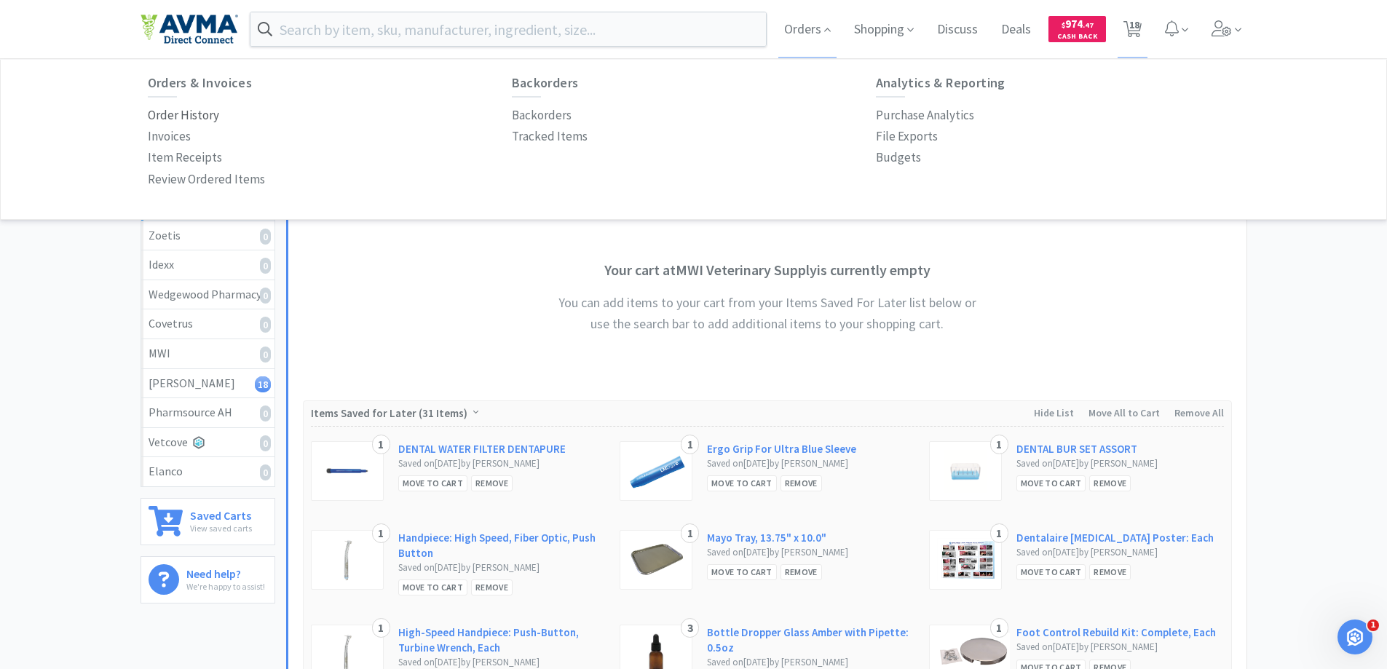
click at [208, 112] on p "Order History" at bounding box center [183, 116] width 71 height 20
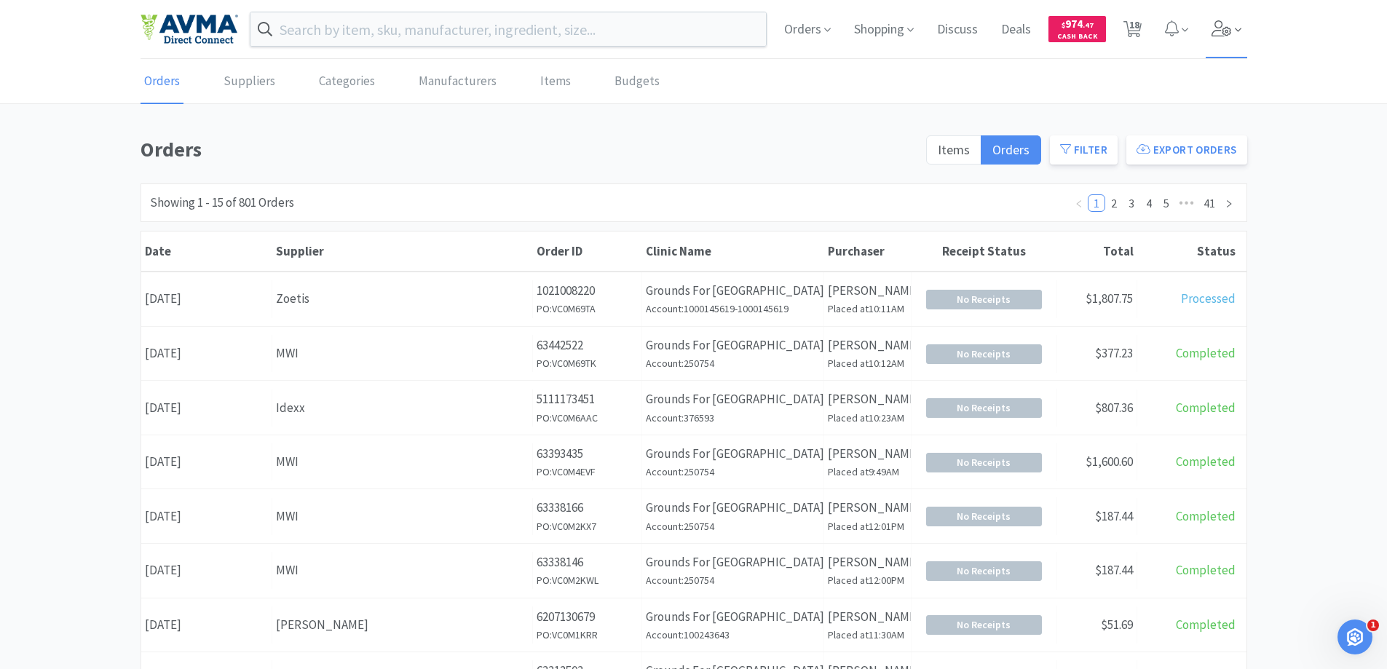
click at [1229, 28] on icon at bounding box center [1222, 28] width 20 height 16
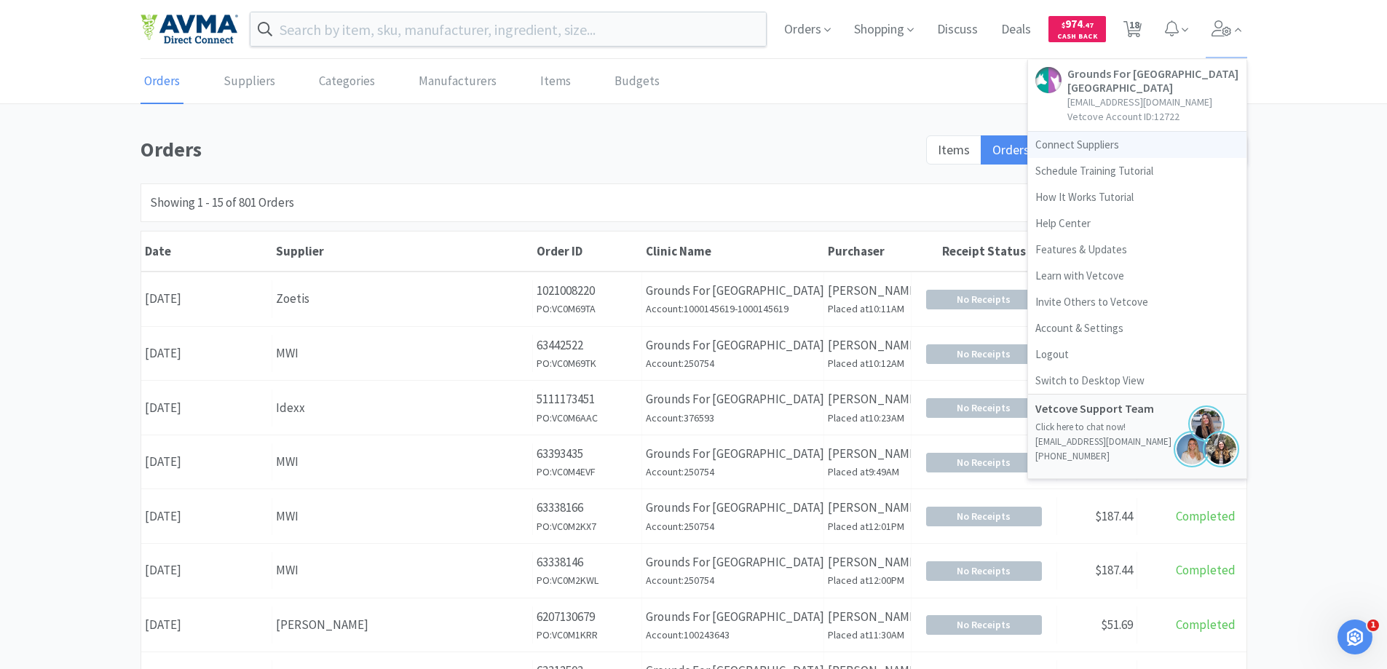
click at [1076, 143] on link "Connect Suppliers" at bounding box center [1137, 145] width 218 height 26
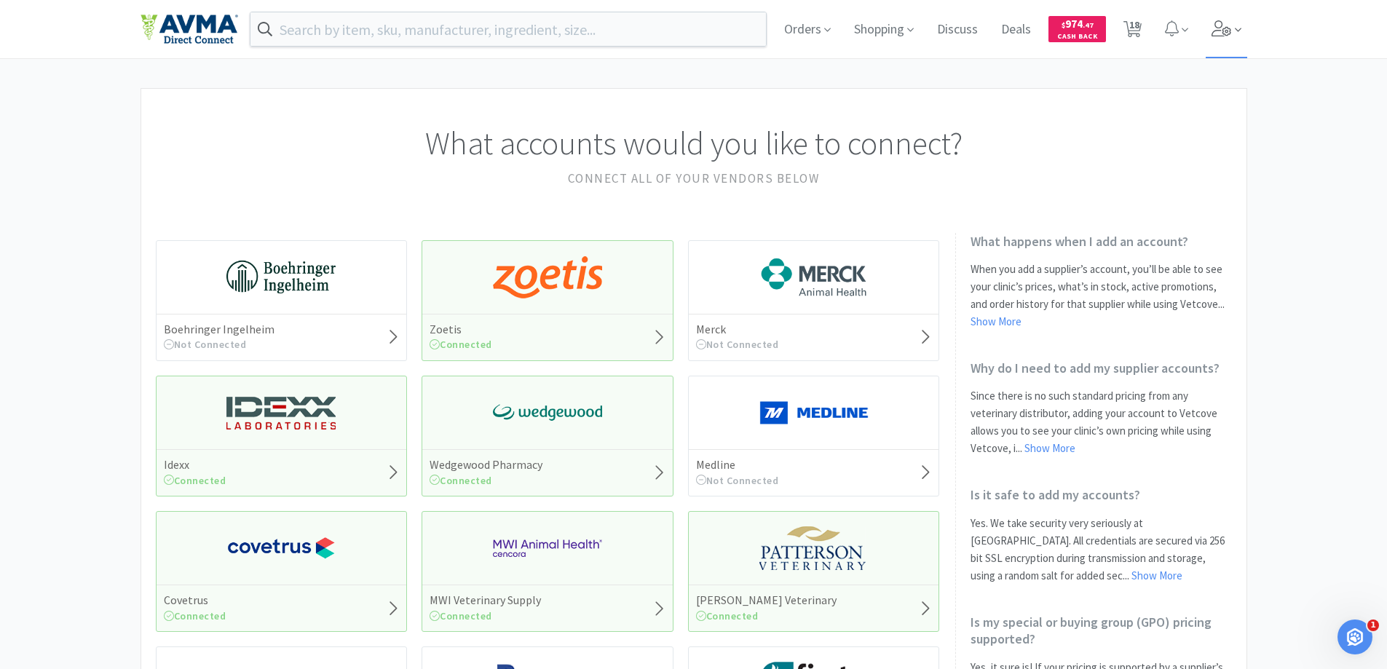
click at [1235, 36] on icon at bounding box center [1238, 29] width 7 height 13
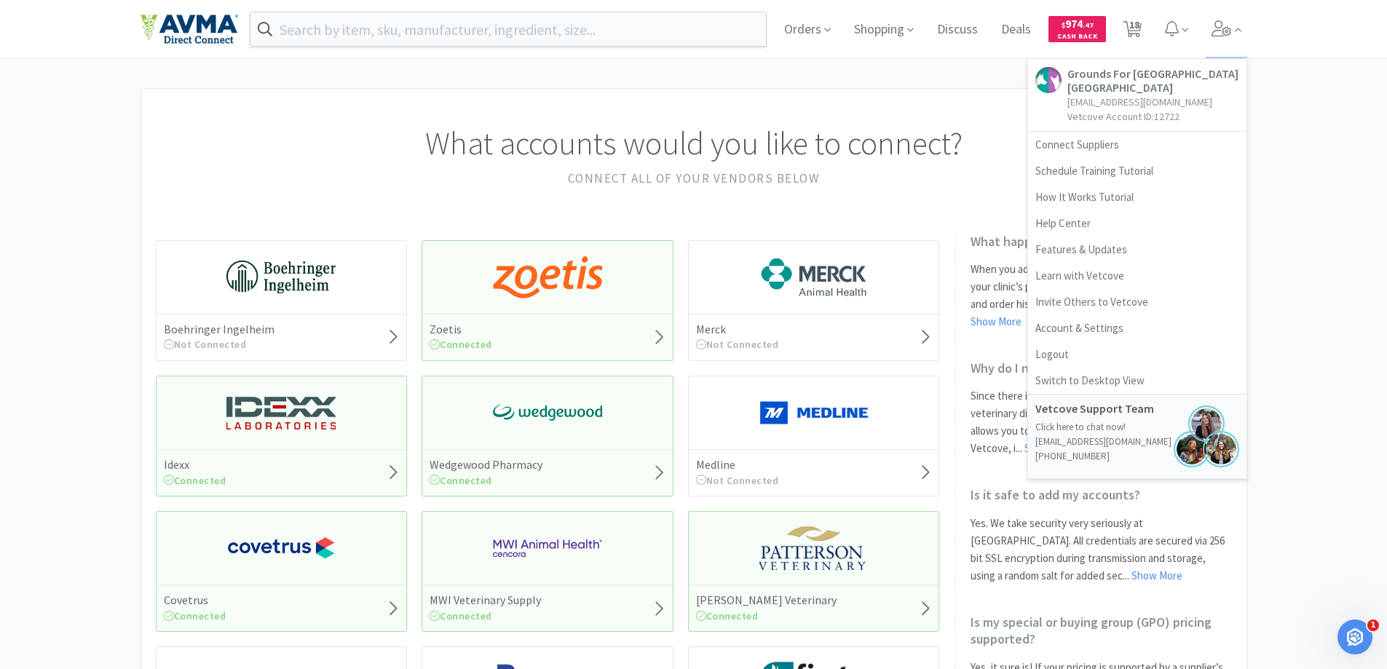
click at [802, 558] on img at bounding box center [813, 548] width 109 height 44
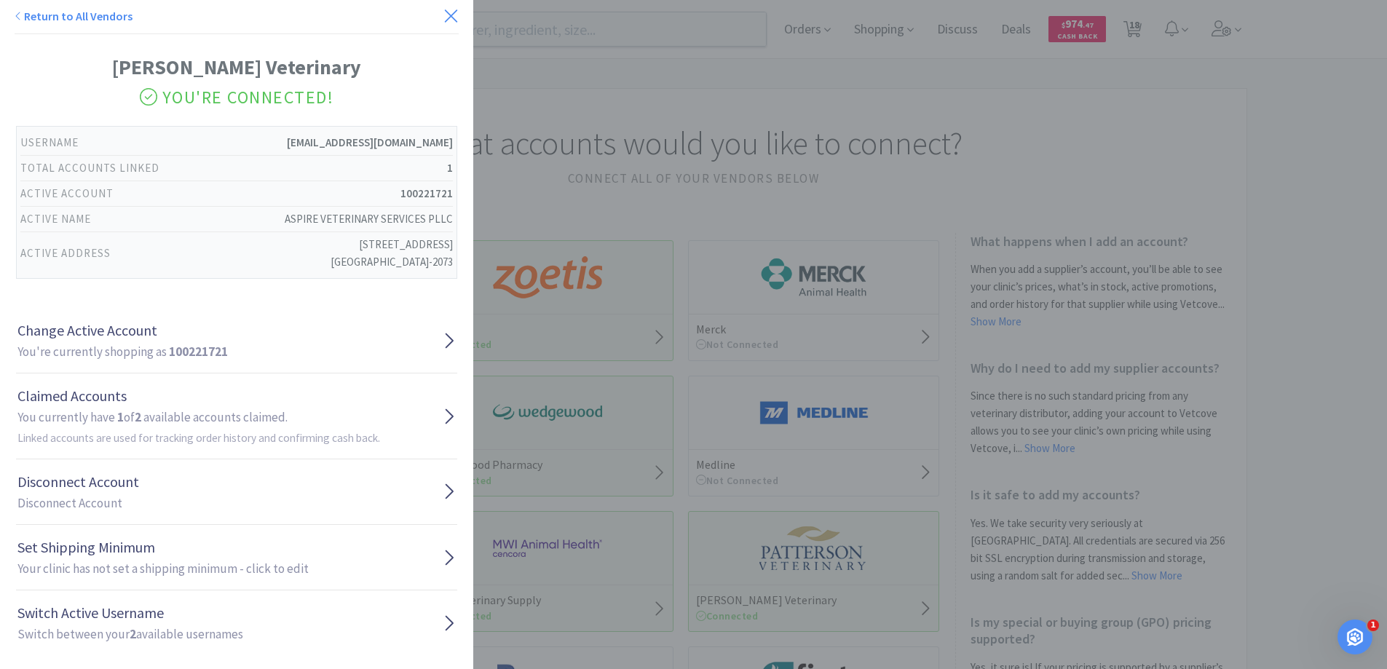
click at [443, 9] on icon at bounding box center [450, 16] width 15 height 20
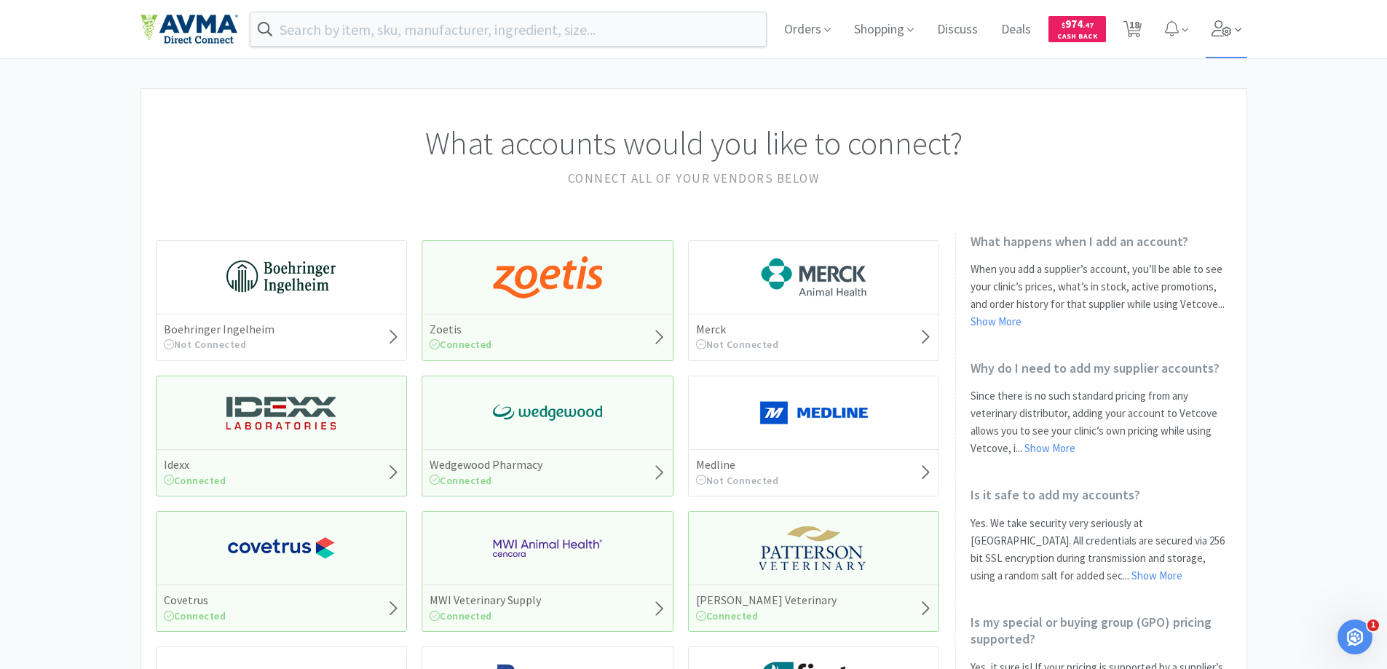
click at [1212, 31] on icon at bounding box center [1222, 28] width 20 height 16
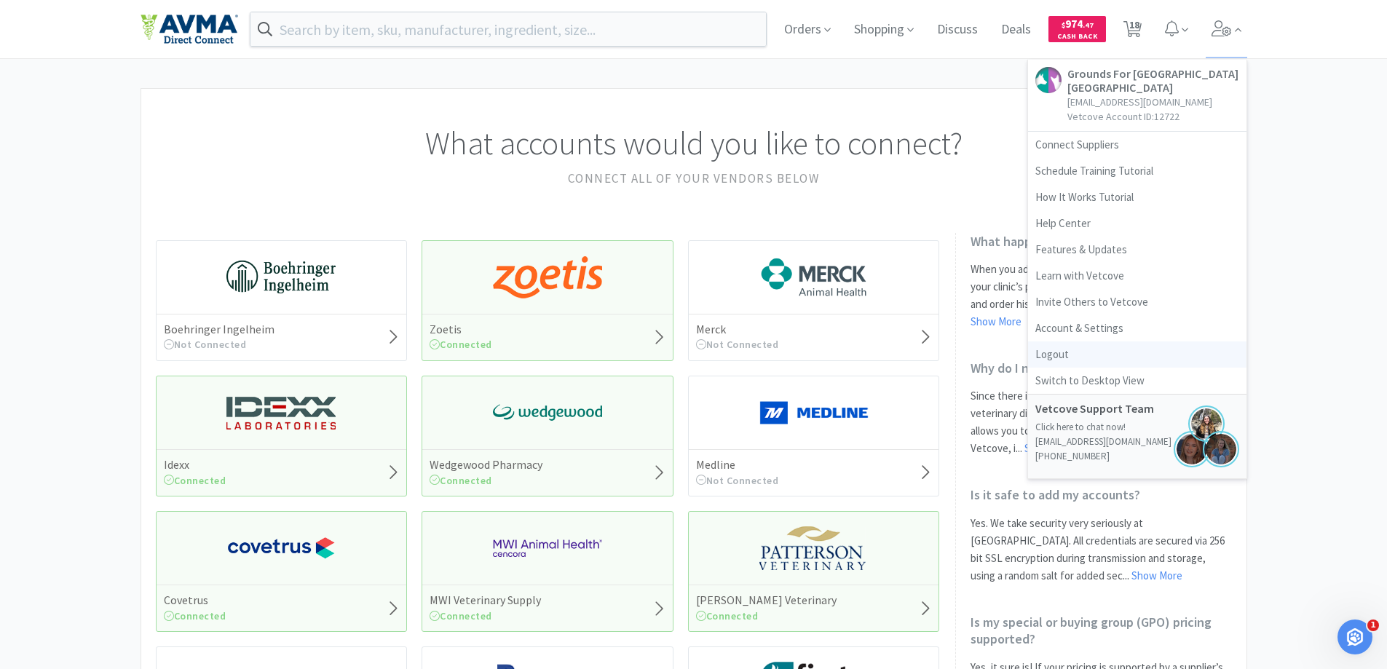
click at [1062, 364] on link "Logout" at bounding box center [1137, 354] width 218 height 26
